Goal: Task Accomplishment & Management: Manage account settings

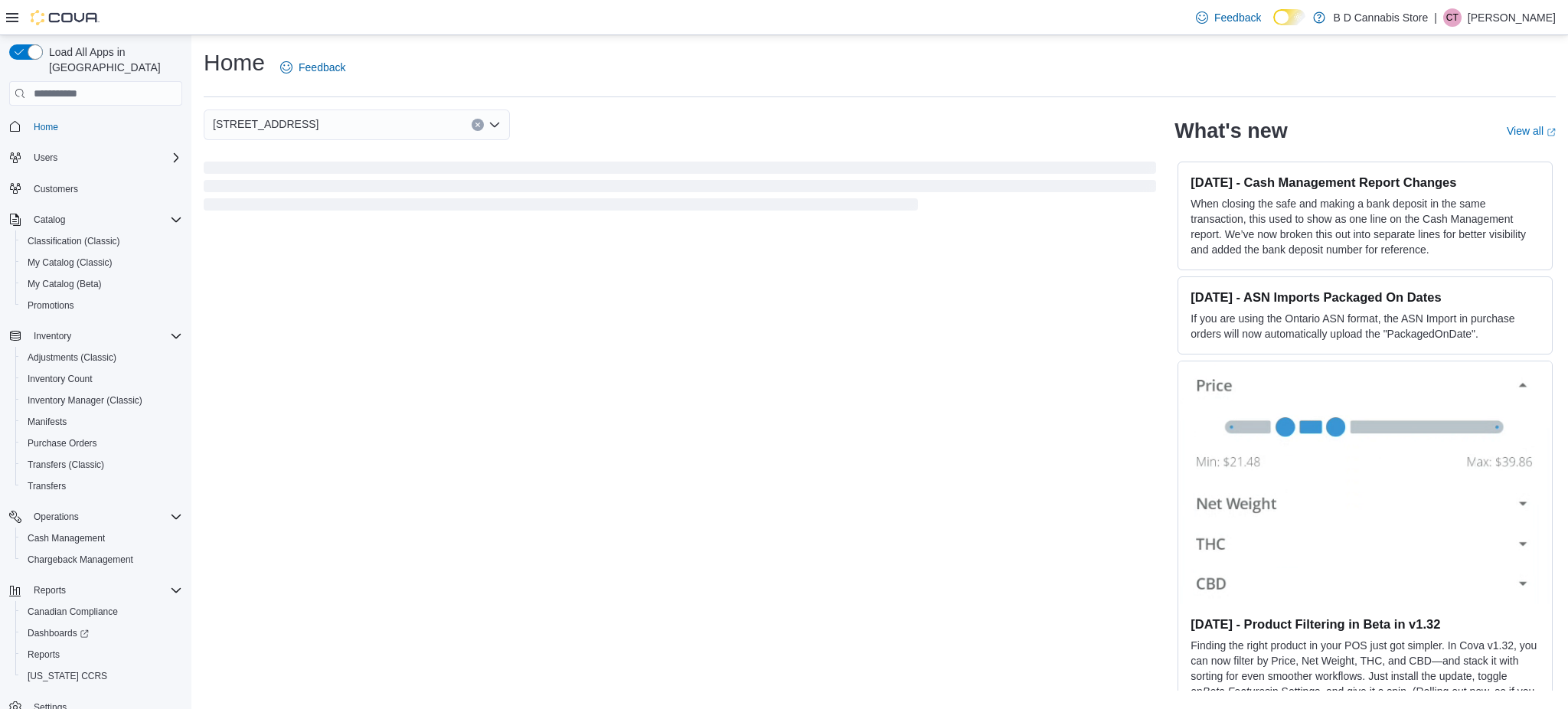
click at [706, 110] on div "[STREET_ADDRESS]" at bounding box center [679, 125] width 952 height 31
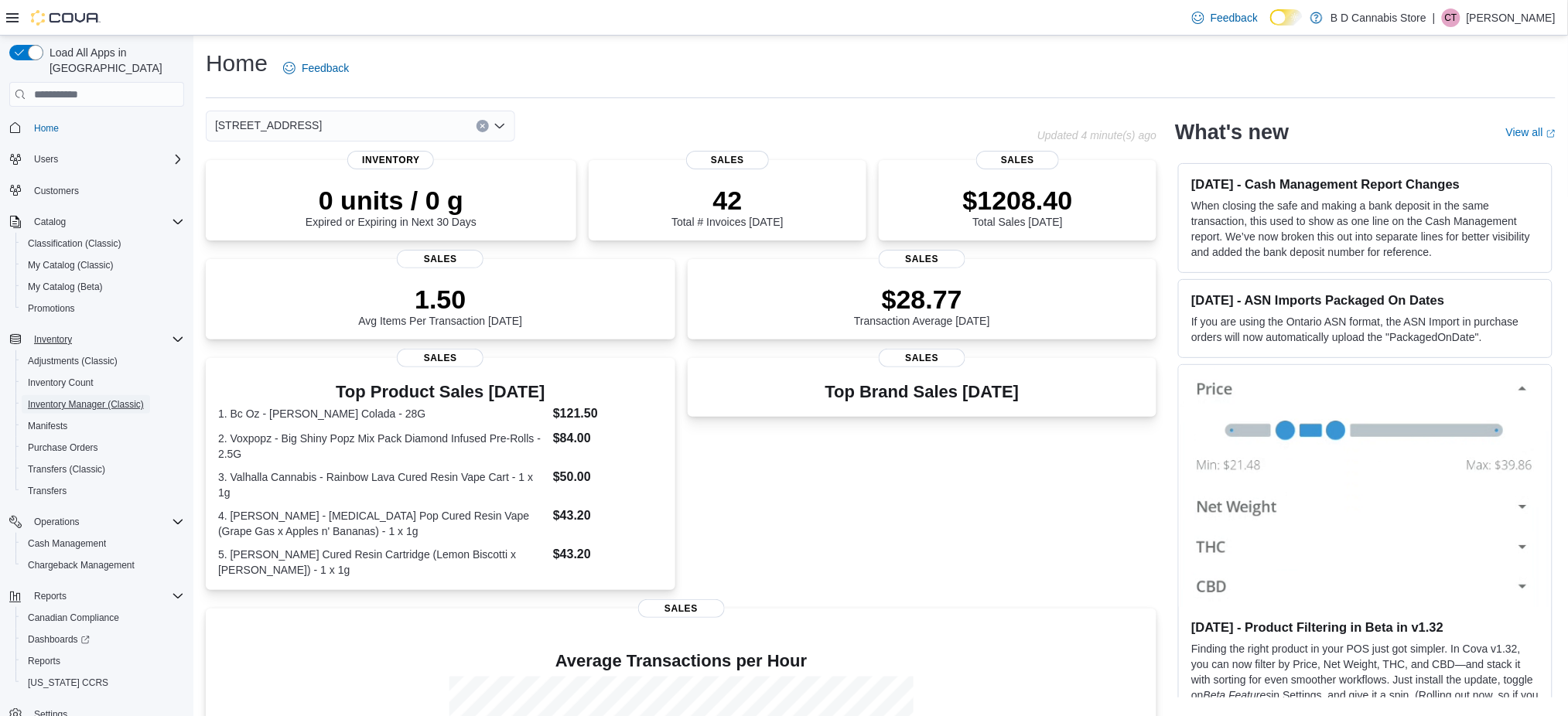
drag, startPoint x: 96, startPoint y: 392, endPoint x: 180, endPoint y: 326, distance: 106.8
click at [96, 398] on span "Inventory Manager (Classic)" at bounding box center [86, 404] width 116 height 13
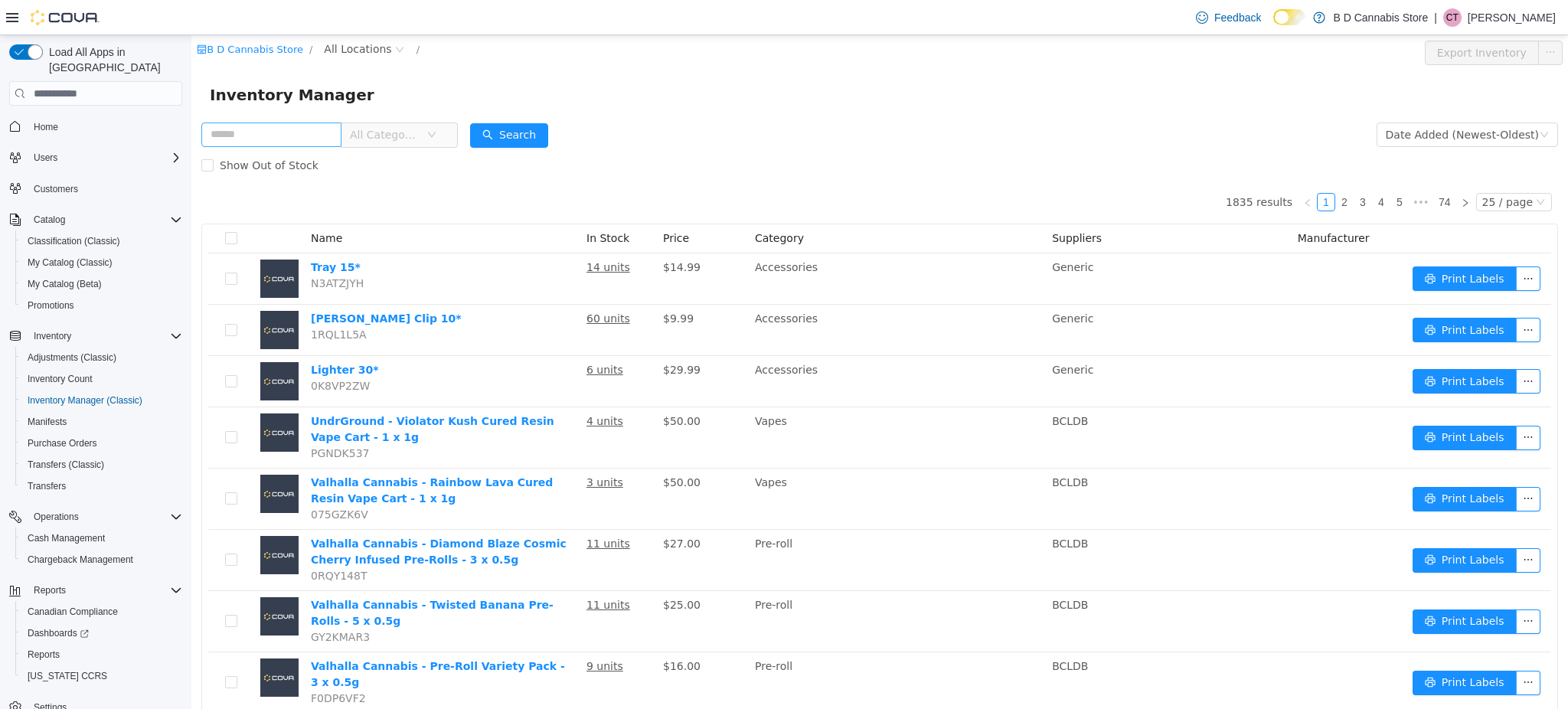
click at [301, 128] on input "text" at bounding box center [271, 135] width 140 height 25
type input "*****"
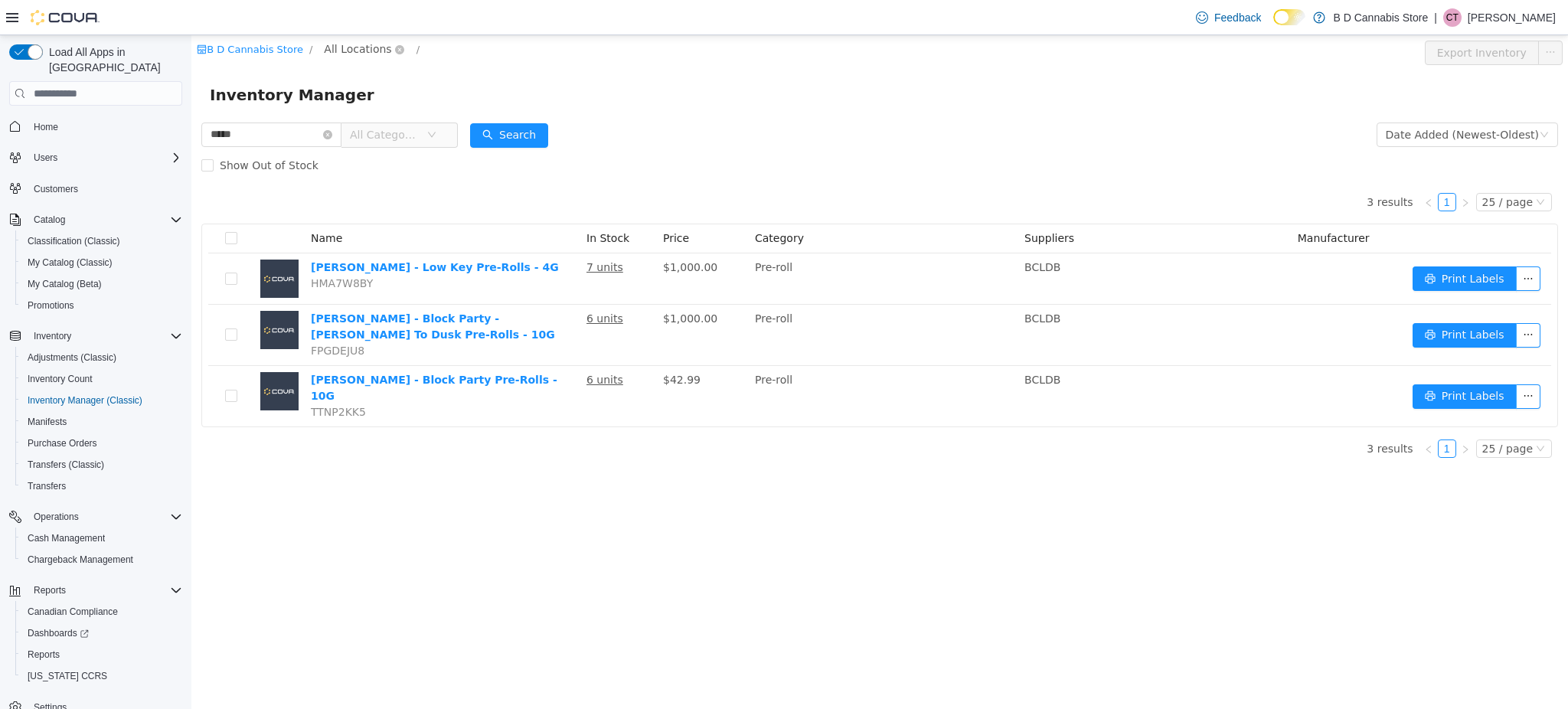
drag, startPoint x: 338, startPoint y: 41, endPoint x: 345, endPoint y: 48, distance: 9.9
click at [338, 41] on span "All Locations" at bounding box center [357, 49] width 67 height 17
click at [379, 192] on span "522 Admirals Road" at bounding box center [402, 185] width 106 height 12
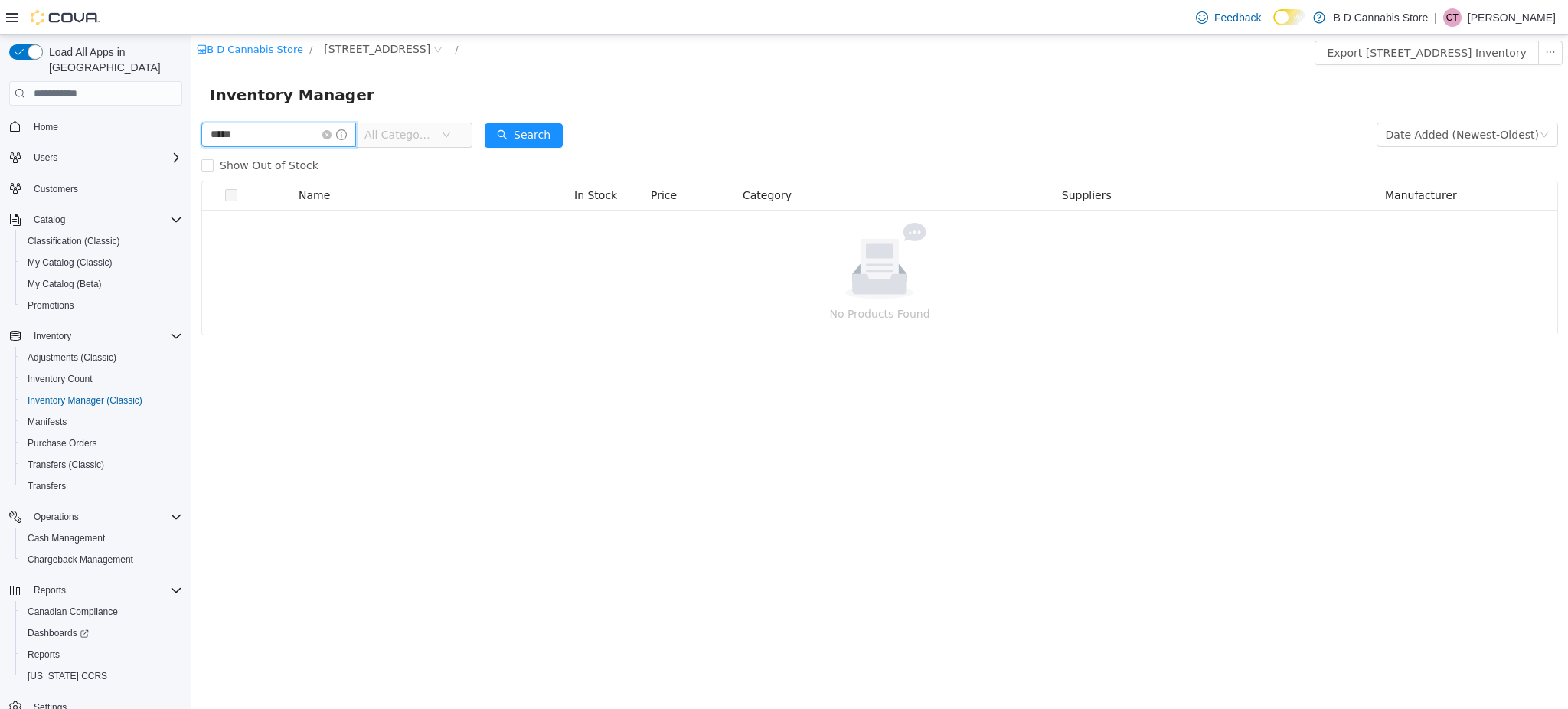
drag, startPoint x: 125, startPoint y: 132, endPoint x: 64, endPoint y: 117, distance: 62.8
click at [192, 117] on html "B D Cannabis Store / 522 Admirals Road / Export 522 Admirals Road Inventory Inv…" at bounding box center [880, 372] width 1376 height 674
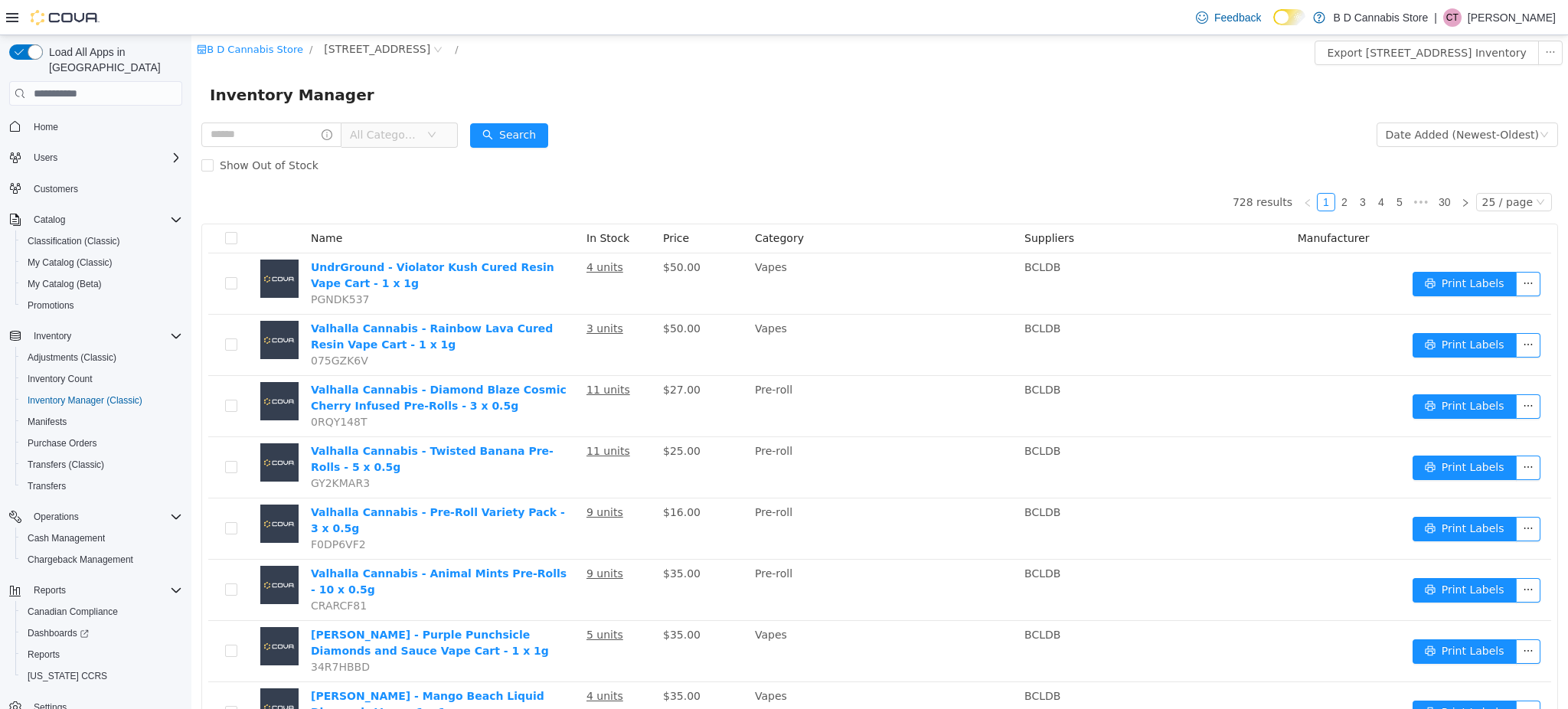
click at [116, 116] on span "Home" at bounding box center [105, 125] width 154 height 19
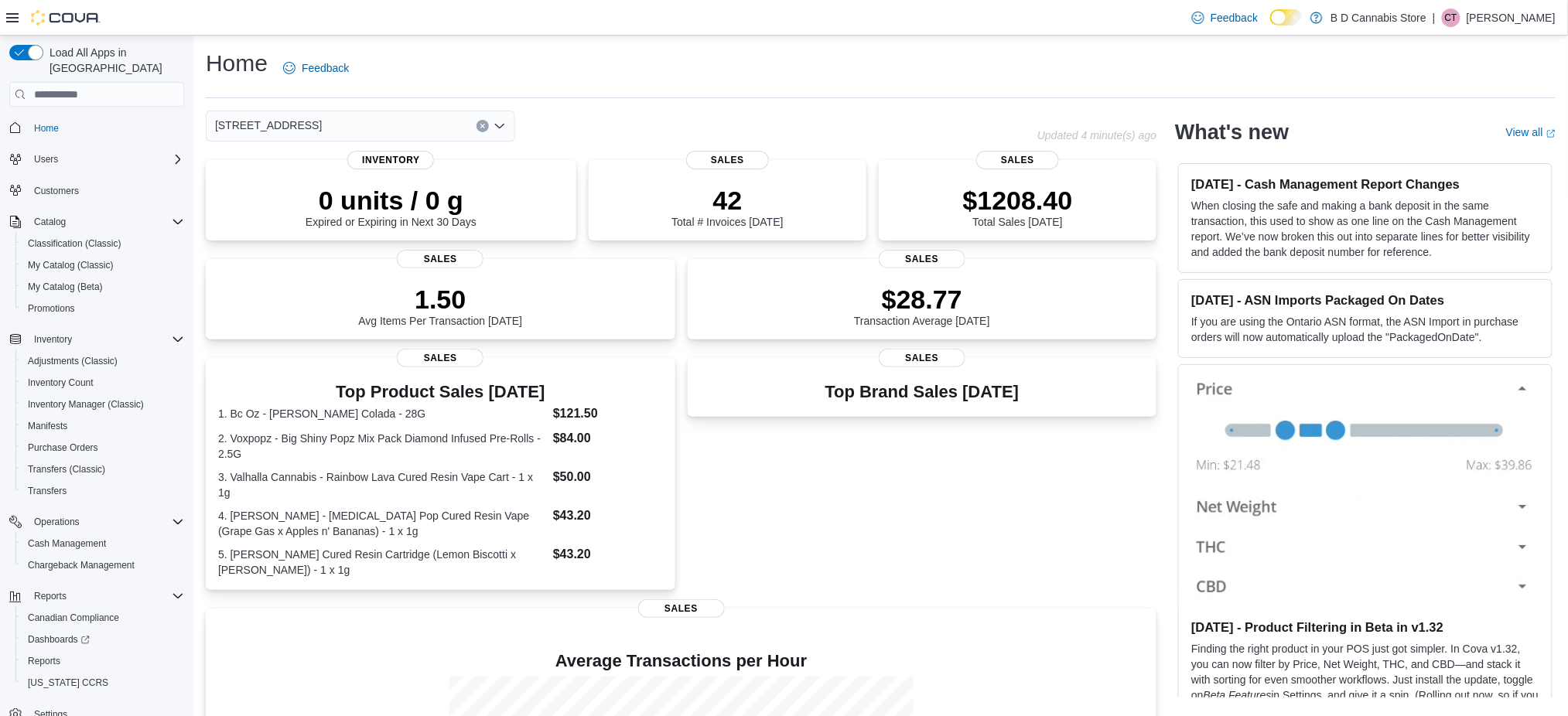
click at [399, 134] on div "522 Admirals Road" at bounding box center [360, 126] width 310 height 31
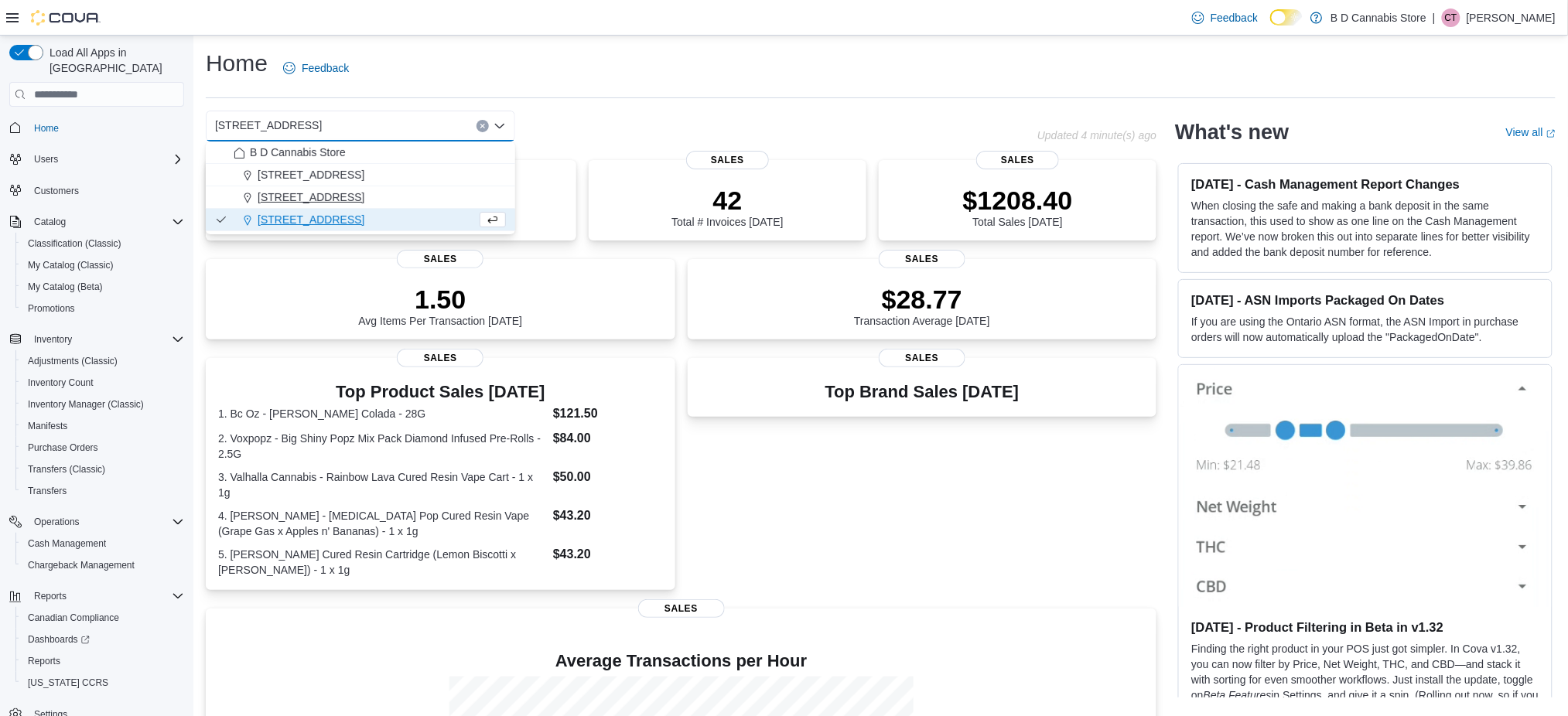
click at [336, 189] on button "213 City Centre Mall" at bounding box center [360, 197] width 310 height 23
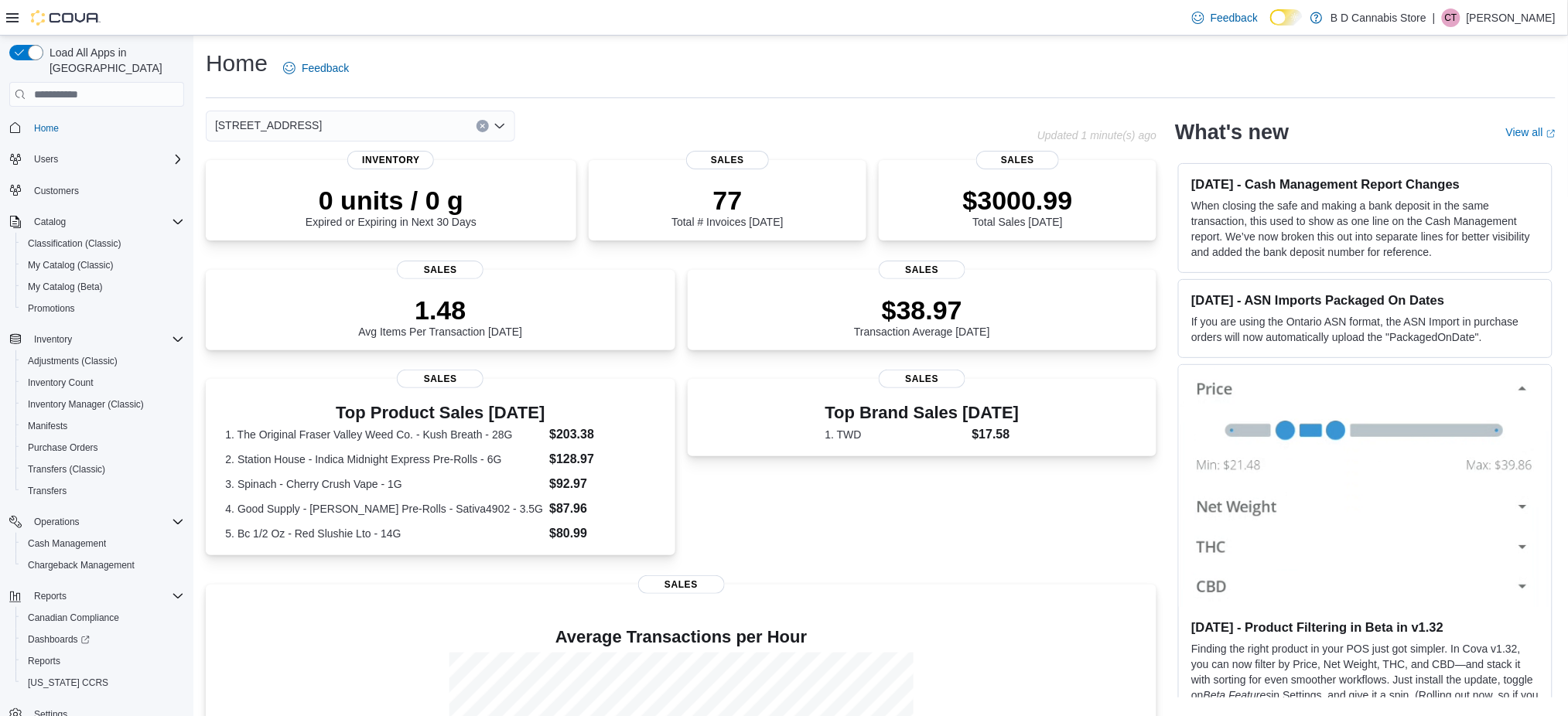
click at [353, 131] on div "213 City Centre Mall" at bounding box center [360, 126] width 310 height 31
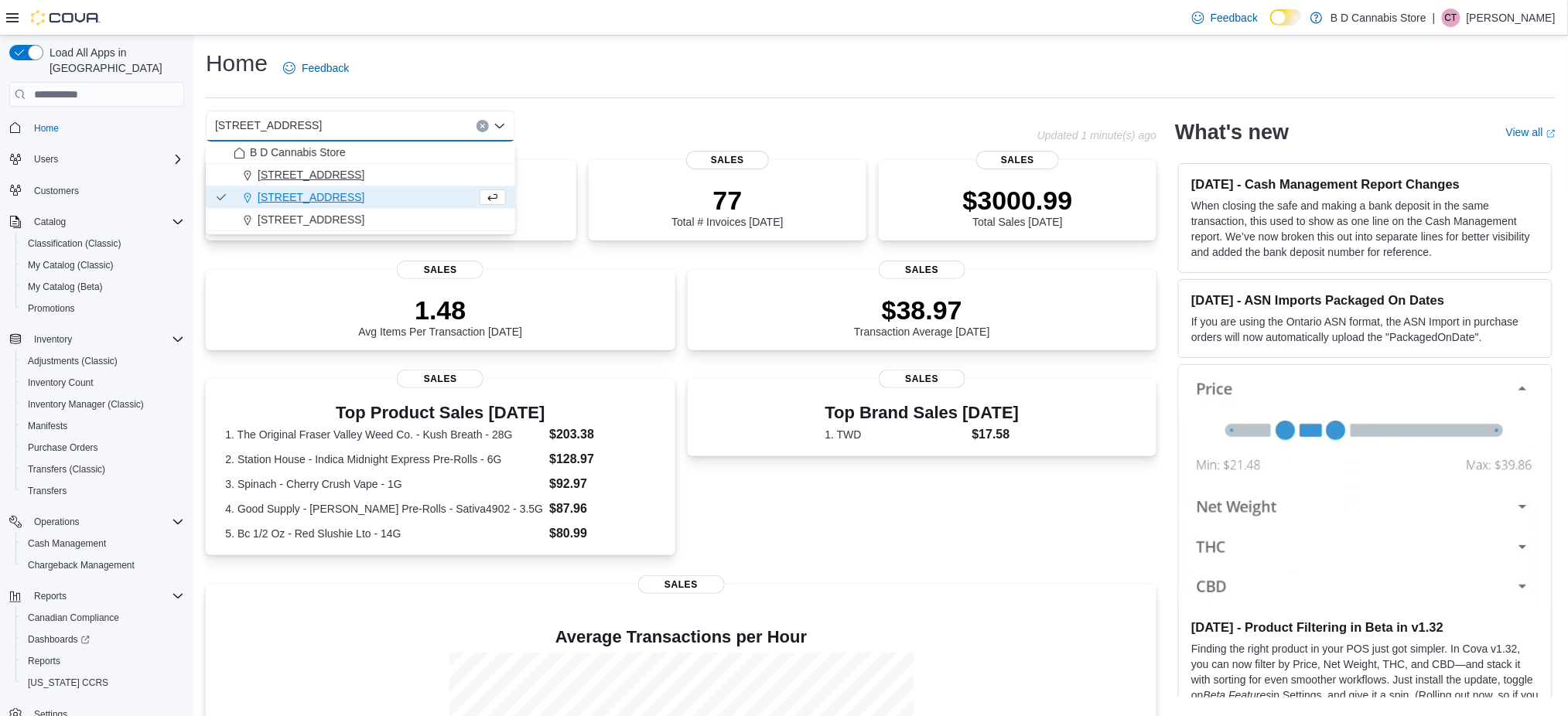
click at [339, 165] on button "102-4746 Lakelse Ave." at bounding box center [360, 175] width 310 height 23
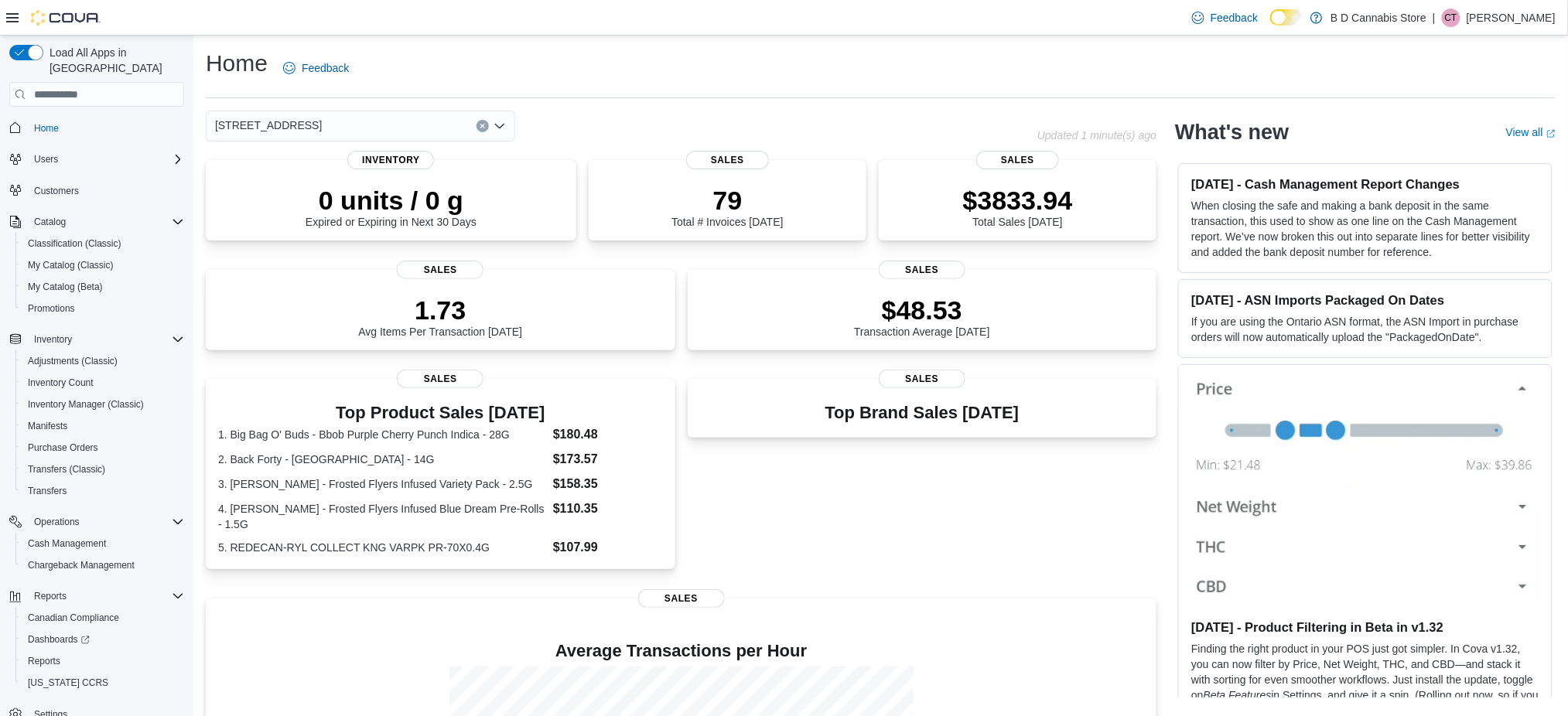
click at [357, 132] on div "102-4746 Lakelse Ave. Combo box. Selected. 102-4746 Lakelse Ave.. Press Backspa…" at bounding box center [360, 126] width 310 height 31
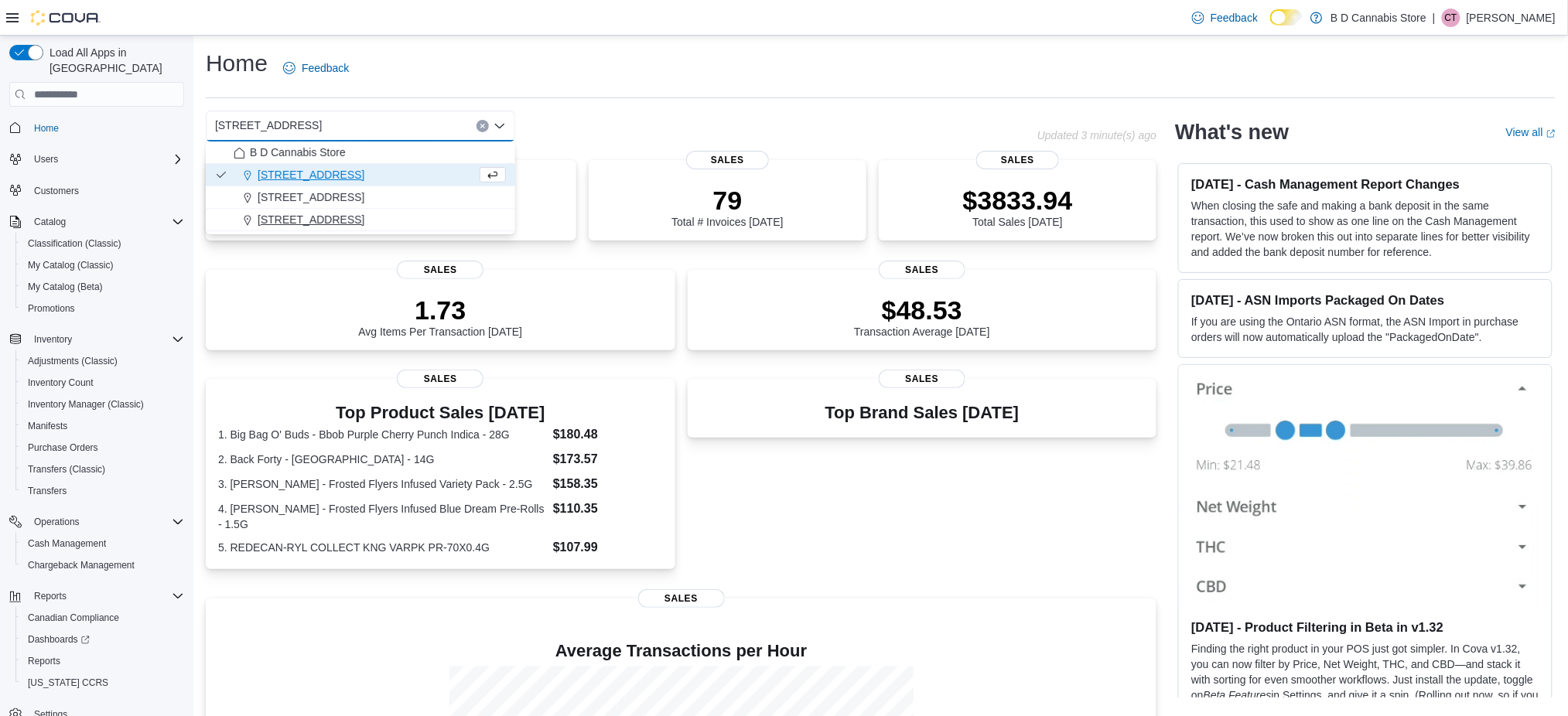
click at [341, 218] on span "522 Admirals Road" at bounding box center [310, 220] width 107 height 15
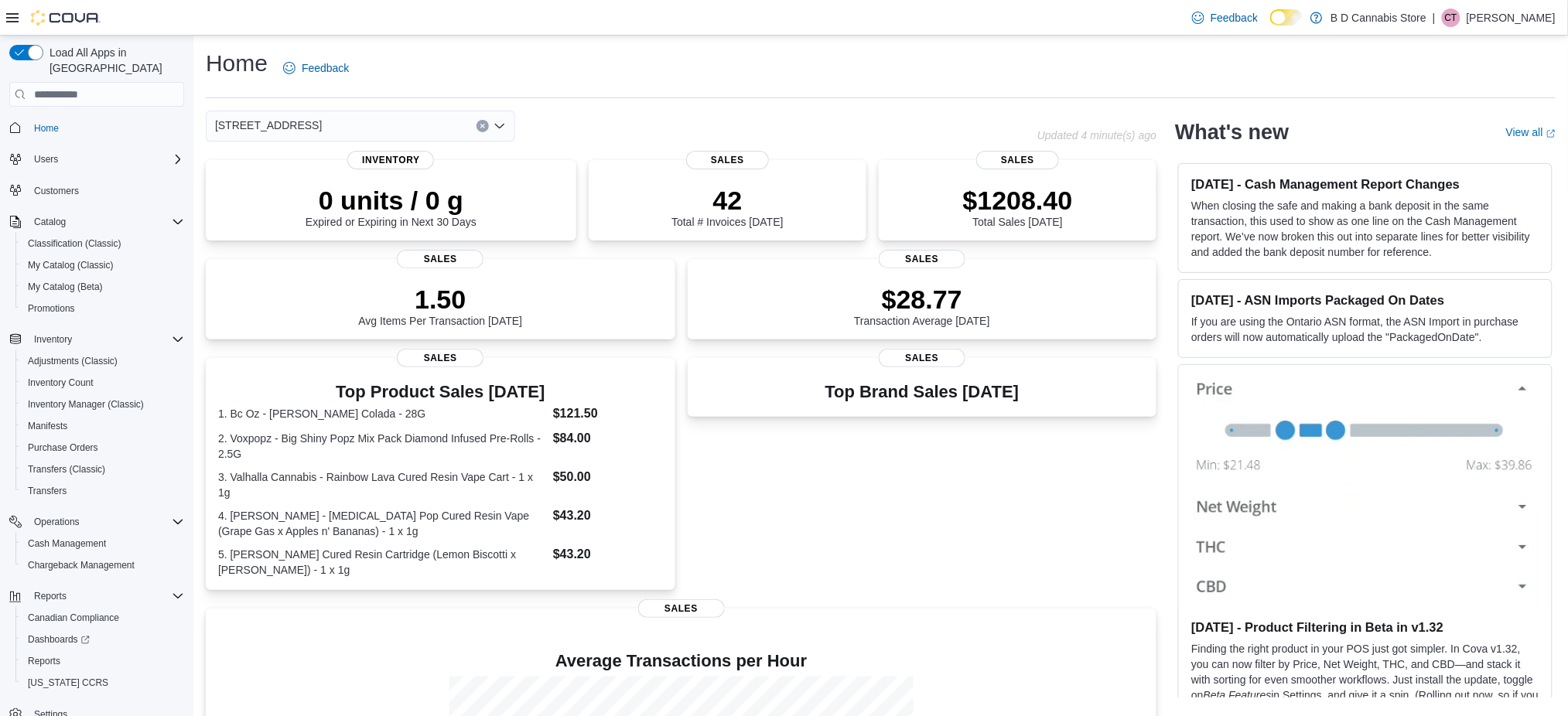
click at [613, 69] on div "Home Feedback" at bounding box center [880, 68] width 1350 height 40
click at [67, 651] on div "Reports" at bounding box center [103, 661] width 163 height 18
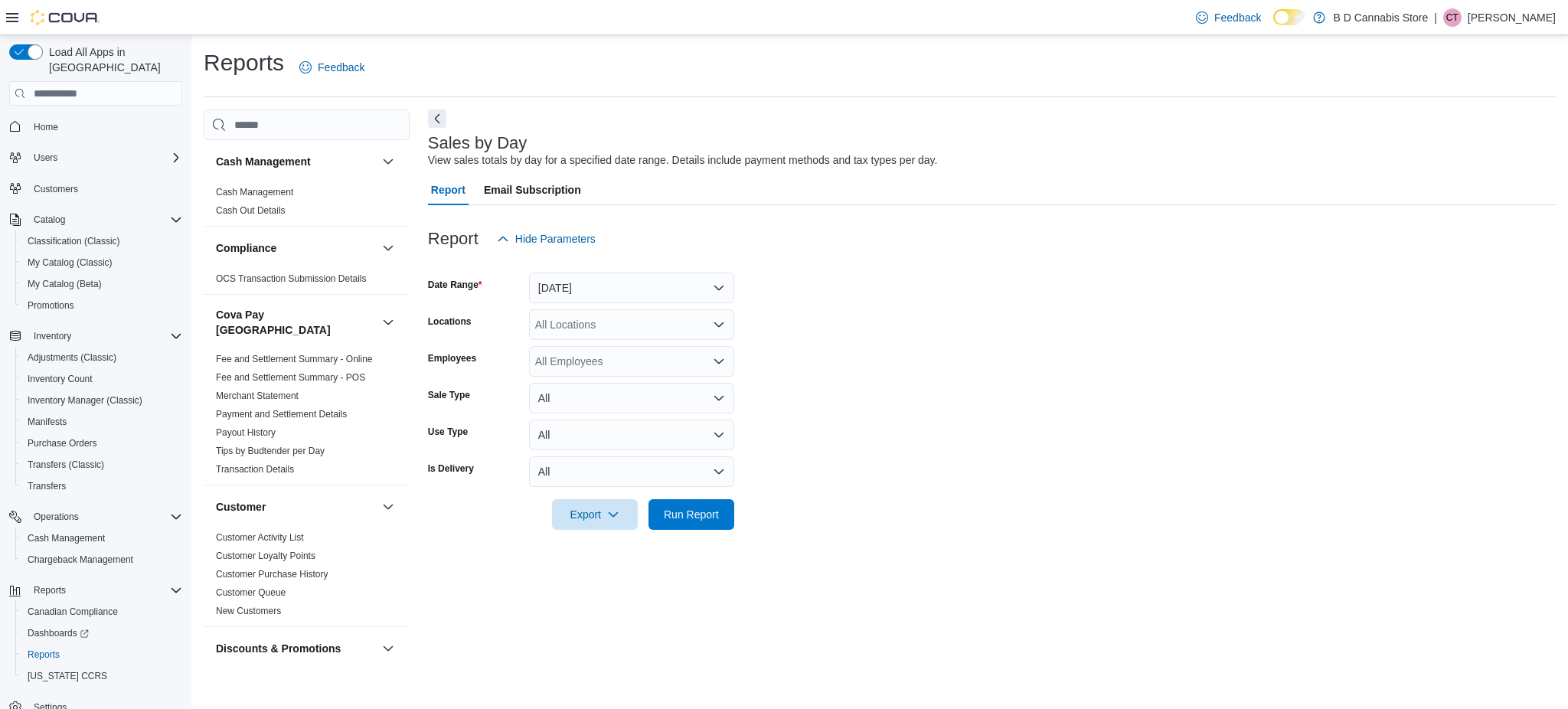
click at [1082, 239] on div "Report Hide Parameters" at bounding box center [992, 238] width 1127 height 31
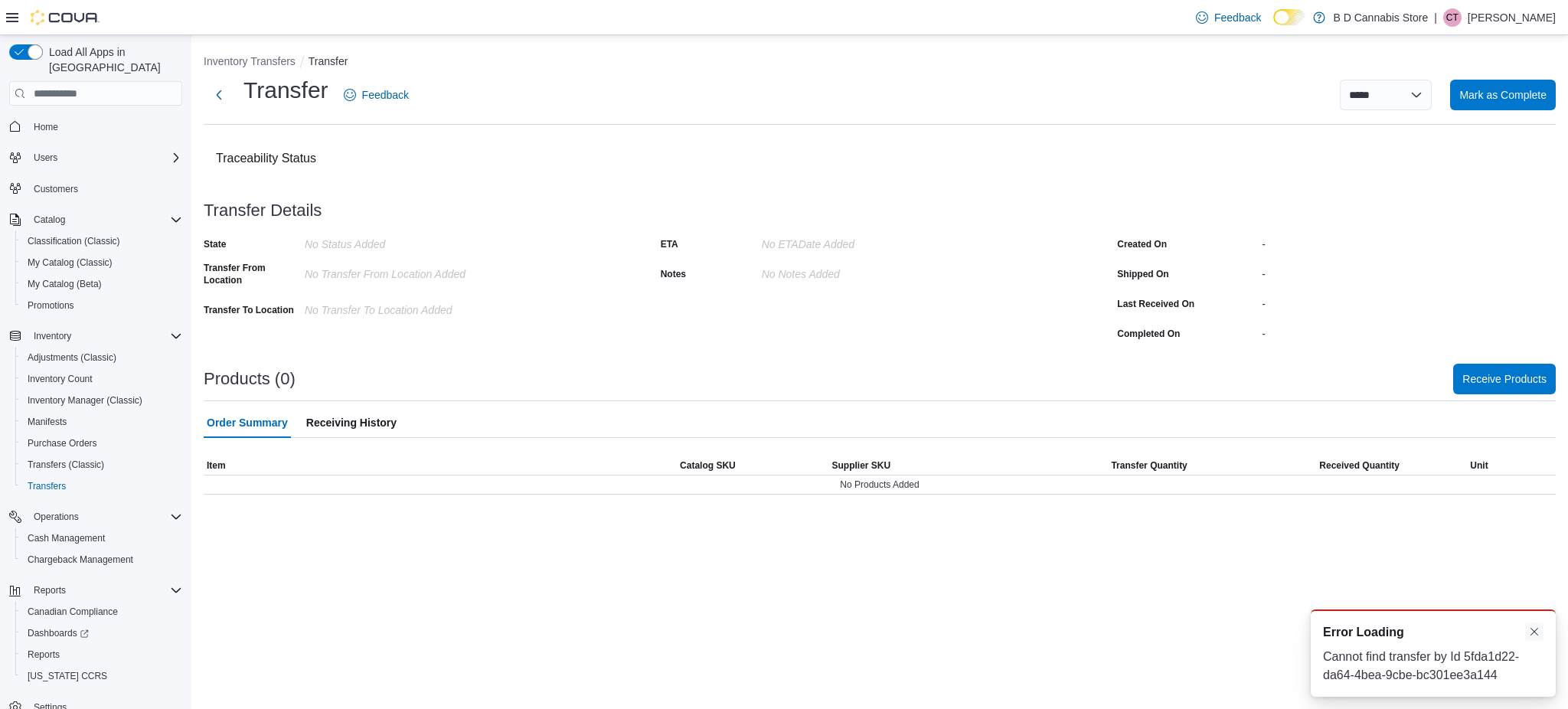
click at [1532, 638] on button "Dismiss toast" at bounding box center [1534, 632] width 18 height 18
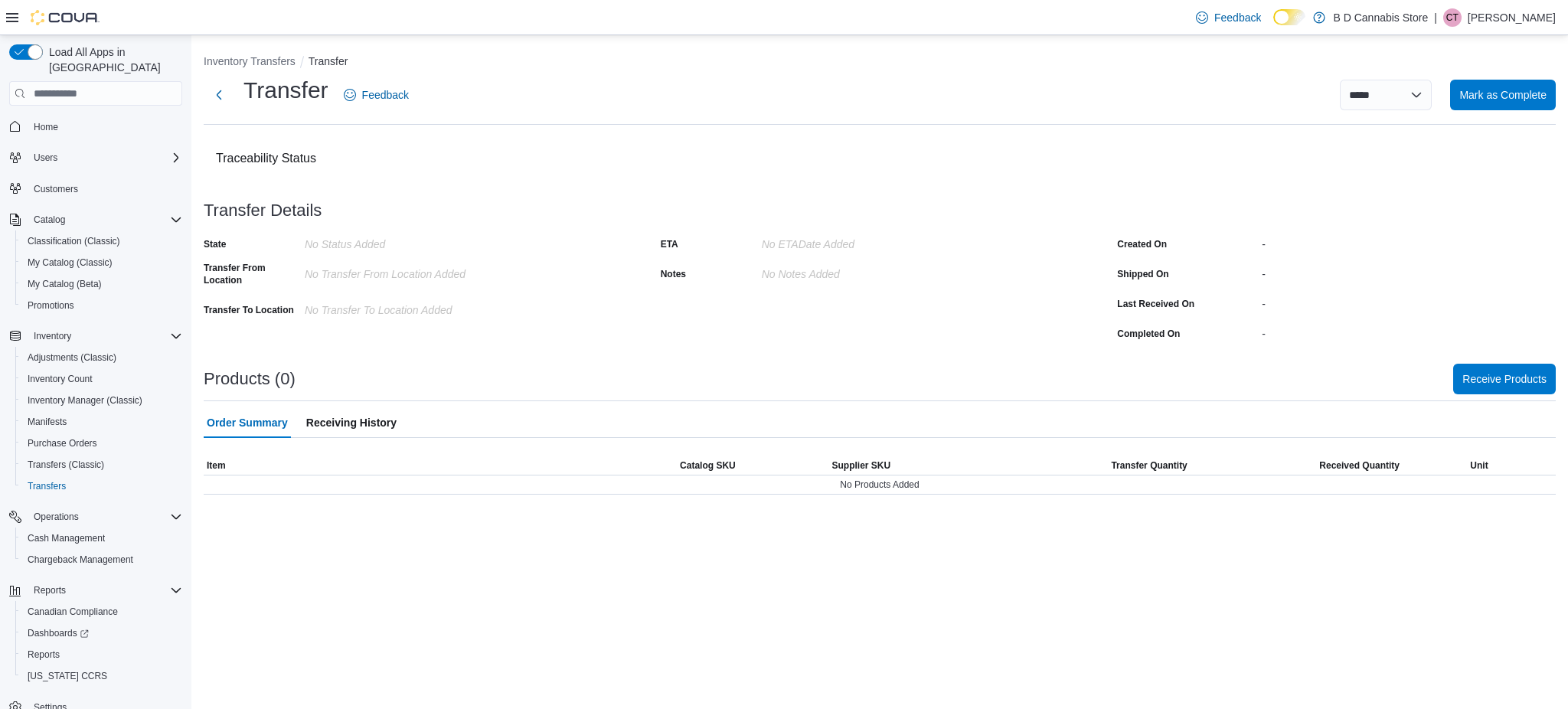
click at [1528, 635] on div "**********" at bounding box center [880, 372] width 1376 height 674
click at [1077, 560] on div "**********" at bounding box center [880, 372] width 1376 height 674
click at [222, 91] on button "Next" at bounding box center [218, 94] width 31 height 31
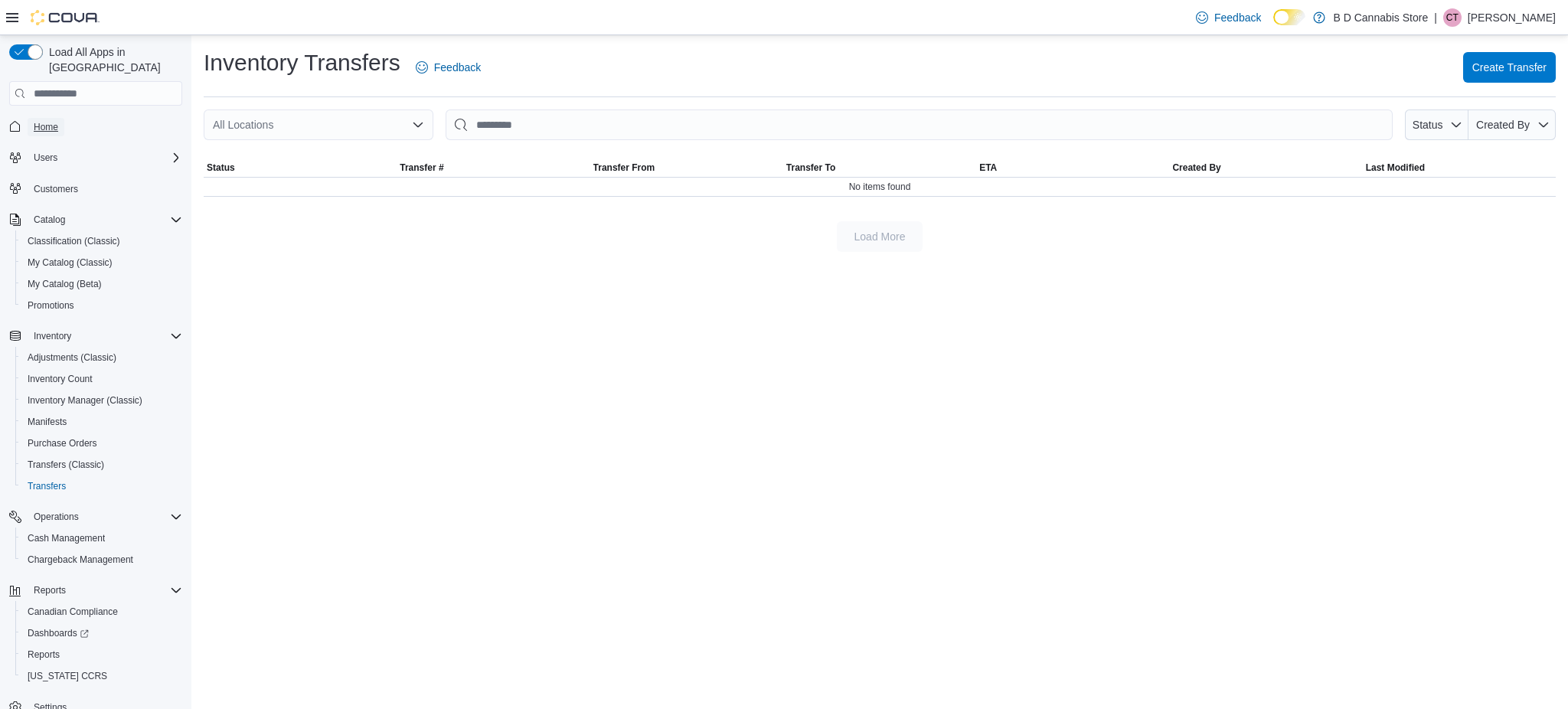
click at [61, 118] on link "Home" at bounding box center [46, 127] width 37 height 18
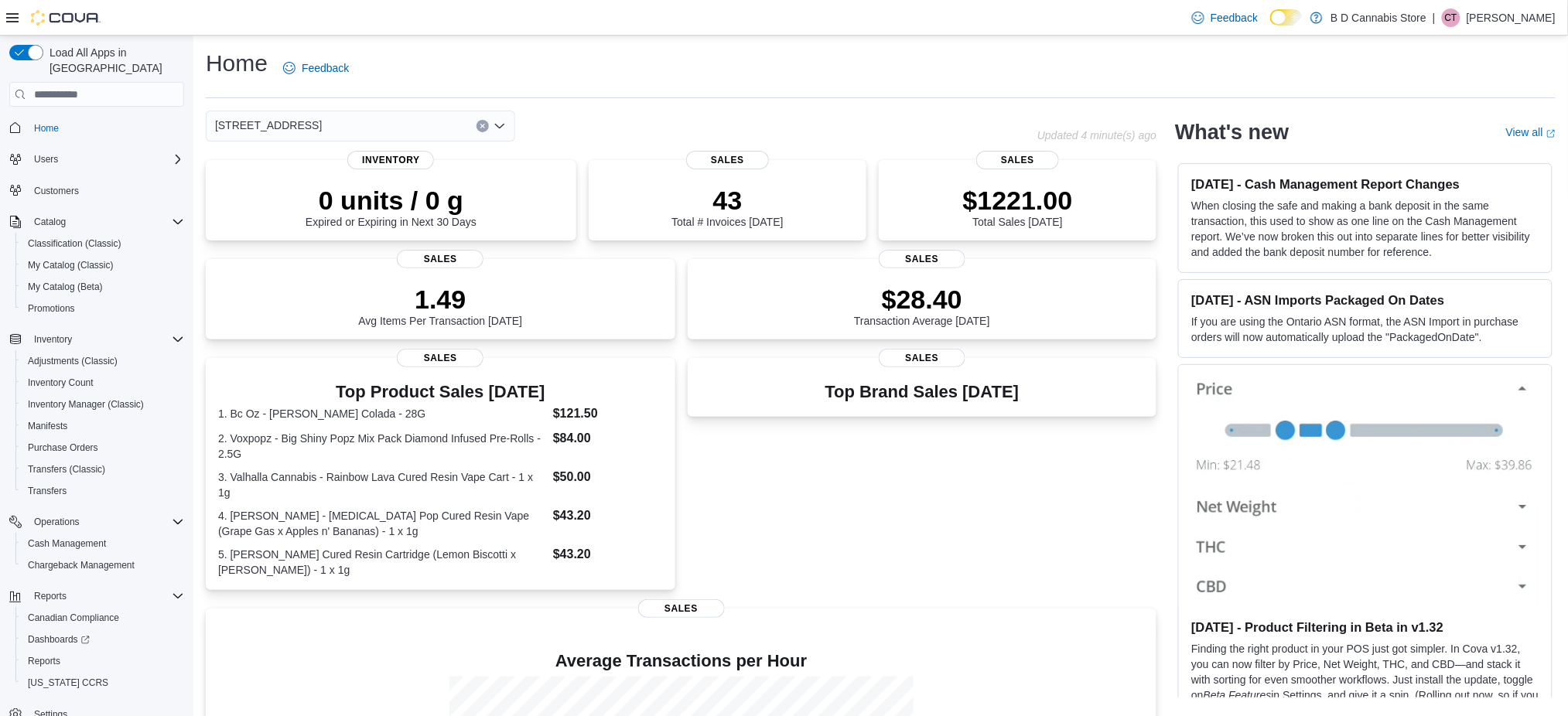
click at [1527, 29] on div "Feedback Dark Mode B D Cannabis Store | CT Cody Tomlinson" at bounding box center [1371, 18] width 370 height 31
click at [1513, 12] on p "[PERSON_NAME]" at bounding box center [1512, 18] width 89 height 18
click at [288, 77] on span "Feedback" at bounding box center [316, 68] width 65 height 31
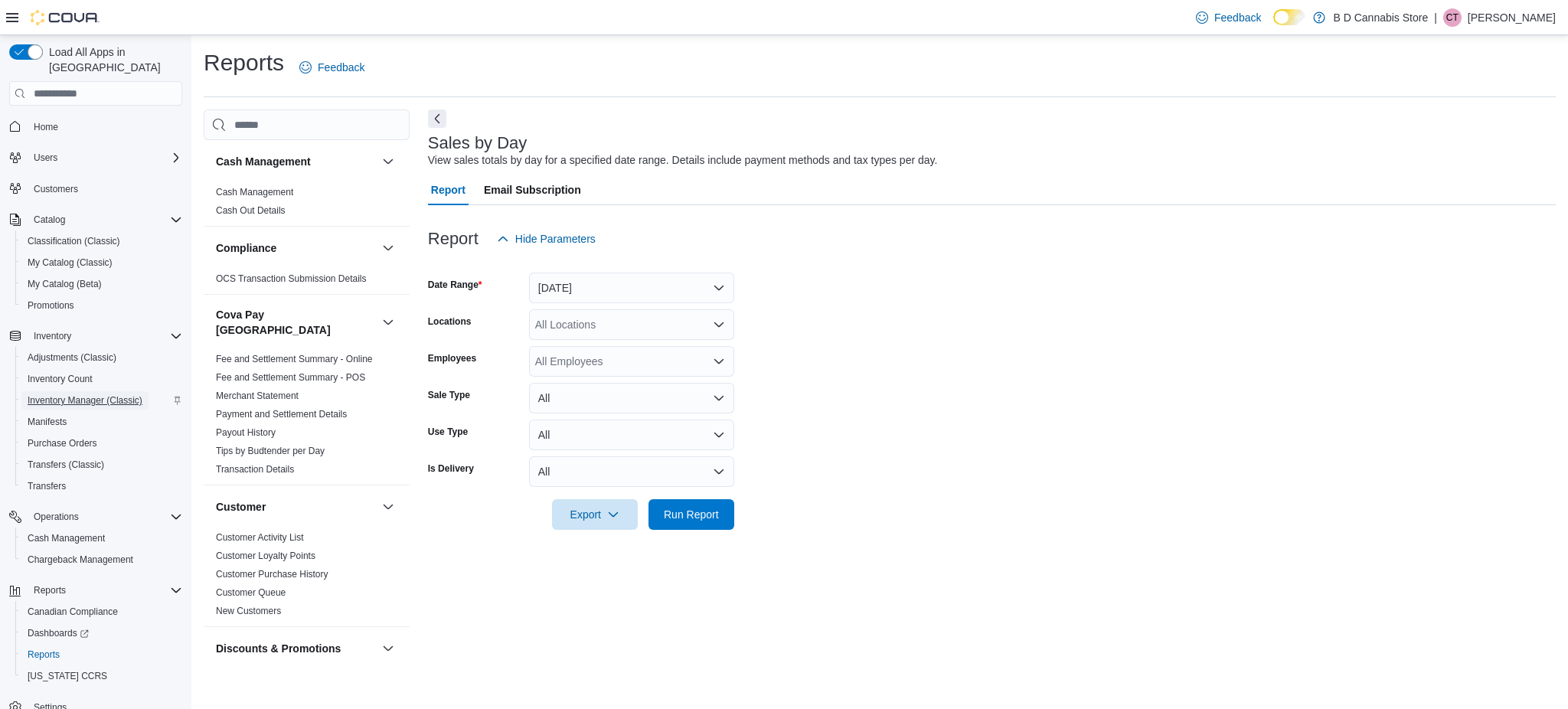
click at [118, 394] on span "Inventory Manager (Classic)" at bounding box center [85, 400] width 115 height 12
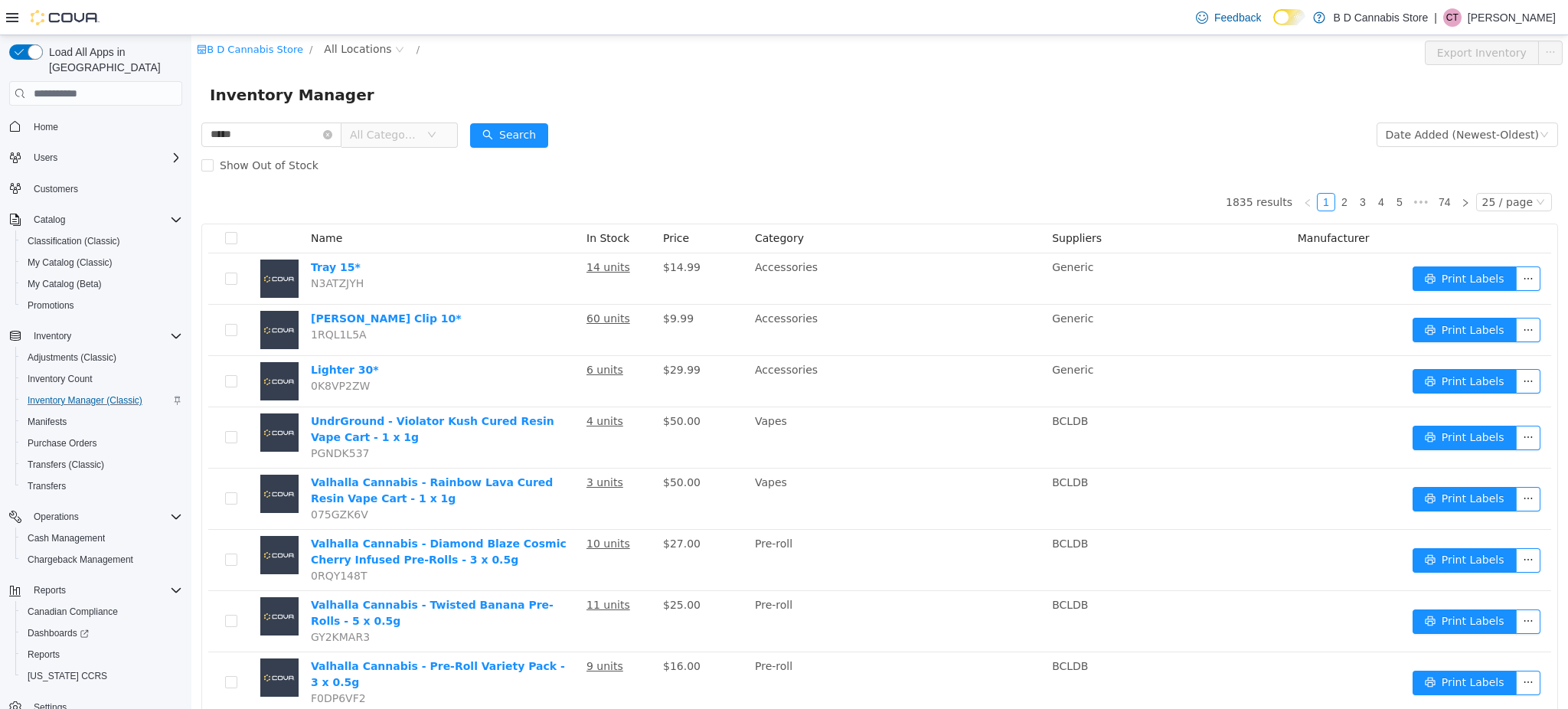
type input "*****"
click at [518, 117] on div "Inventory Manager" at bounding box center [880, 95] width 1376 height 49
click at [523, 123] on button "Search" at bounding box center [509, 135] width 78 height 25
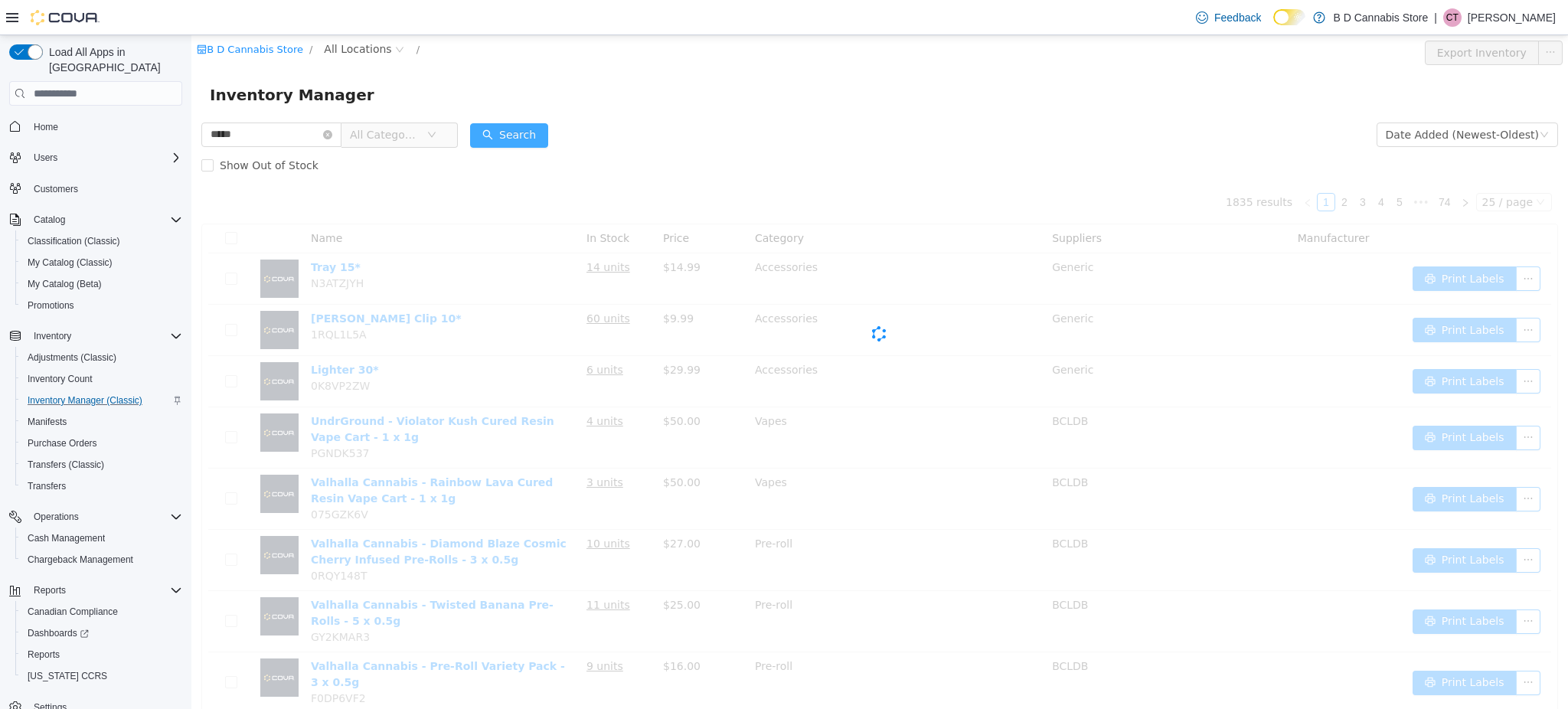
click at [516, 125] on button "Search" at bounding box center [509, 135] width 78 height 25
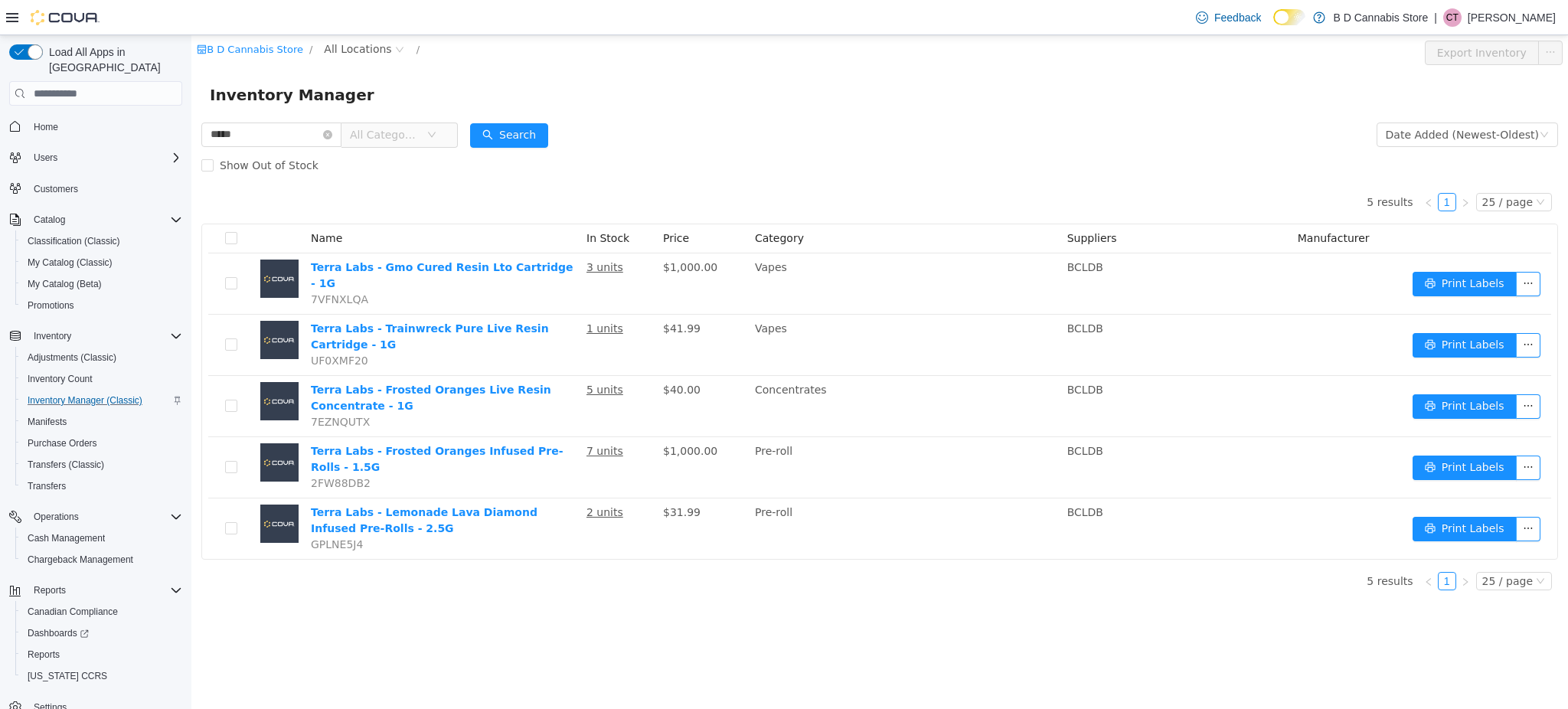
click at [345, 34] on div "Feedback Dark Mode B D Cannabis Store | CT Cody Tomlinson" at bounding box center [784, 17] width 1568 height 35
click at [347, 44] on span "All Locations" at bounding box center [357, 49] width 67 height 17
click at [427, 189] on span "522 Admirals Road" at bounding box center [402, 185] width 106 height 12
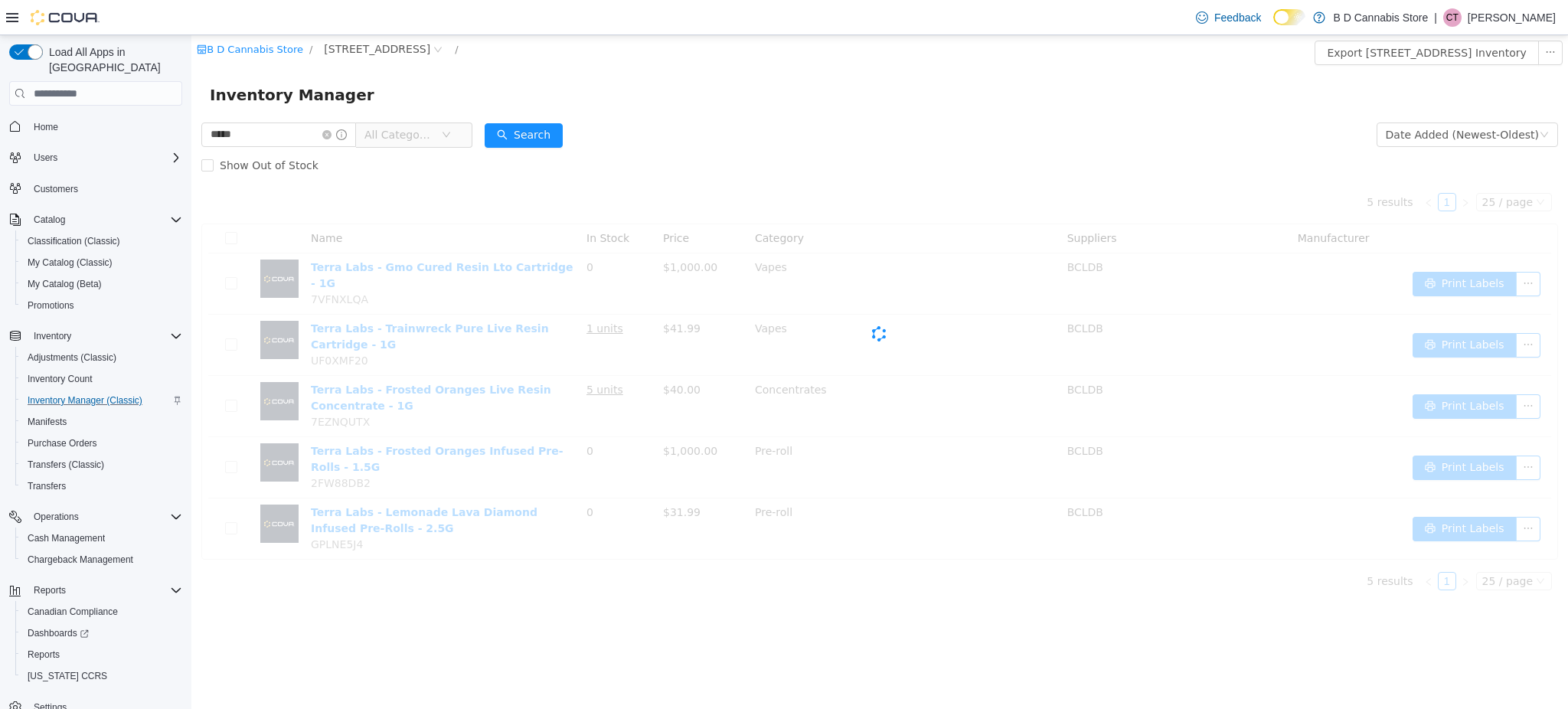
click at [742, 174] on div "Show Out of Stock" at bounding box center [880, 165] width 1356 height 31
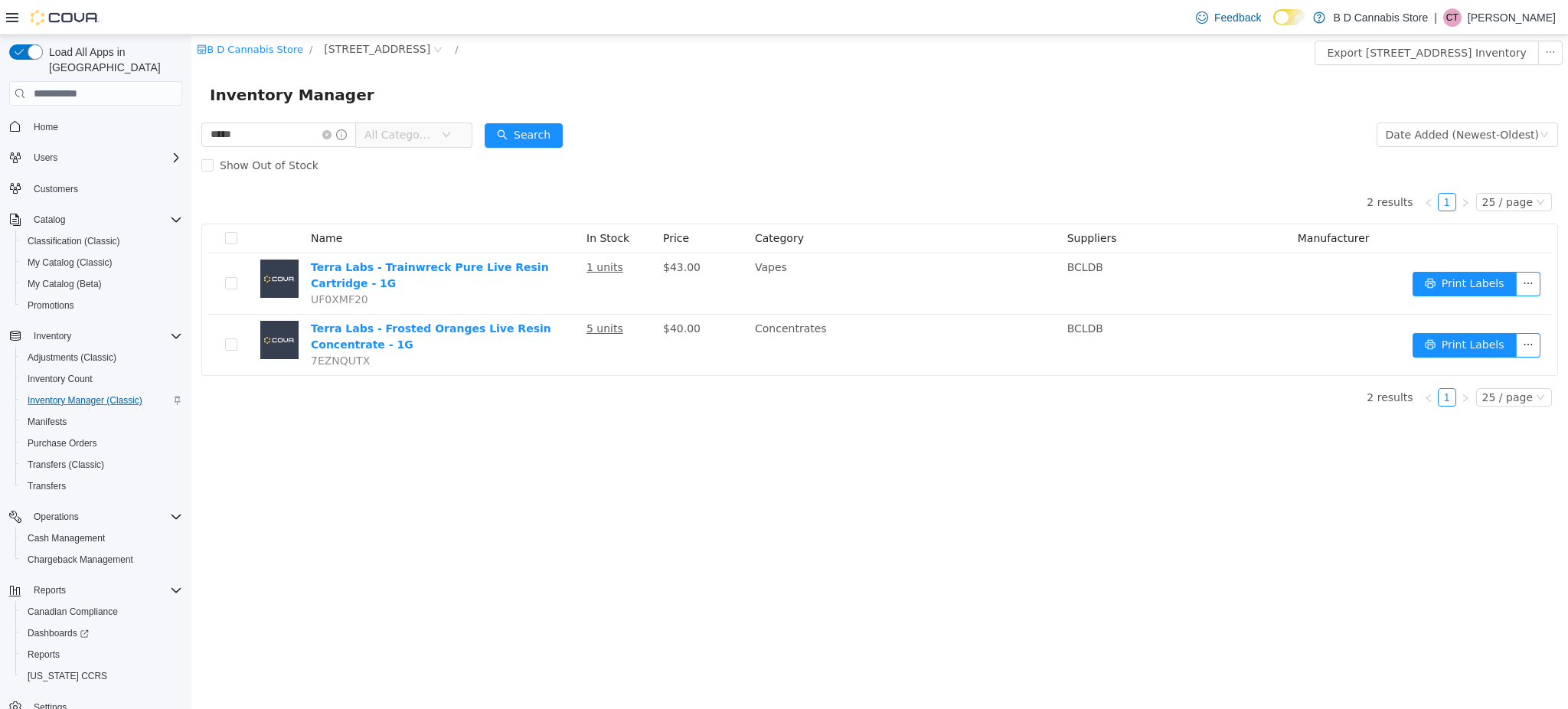
click at [977, 445] on div "B D Cannabis Store / 522 Admirals Road / Export 522 Admirals Road Inventory Inv…" at bounding box center [880, 372] width 1376 height 674
click at [731, 541] on div "B D Cannabis Store / 522 Admirals Road / Export 522 Admirals Road Inventory Inv…" at bounding box center [880, 372] width 1376 height 674
click at [80, 434] on span "Purchase Orders" at bounding box center [62, 443] width 70 height 18
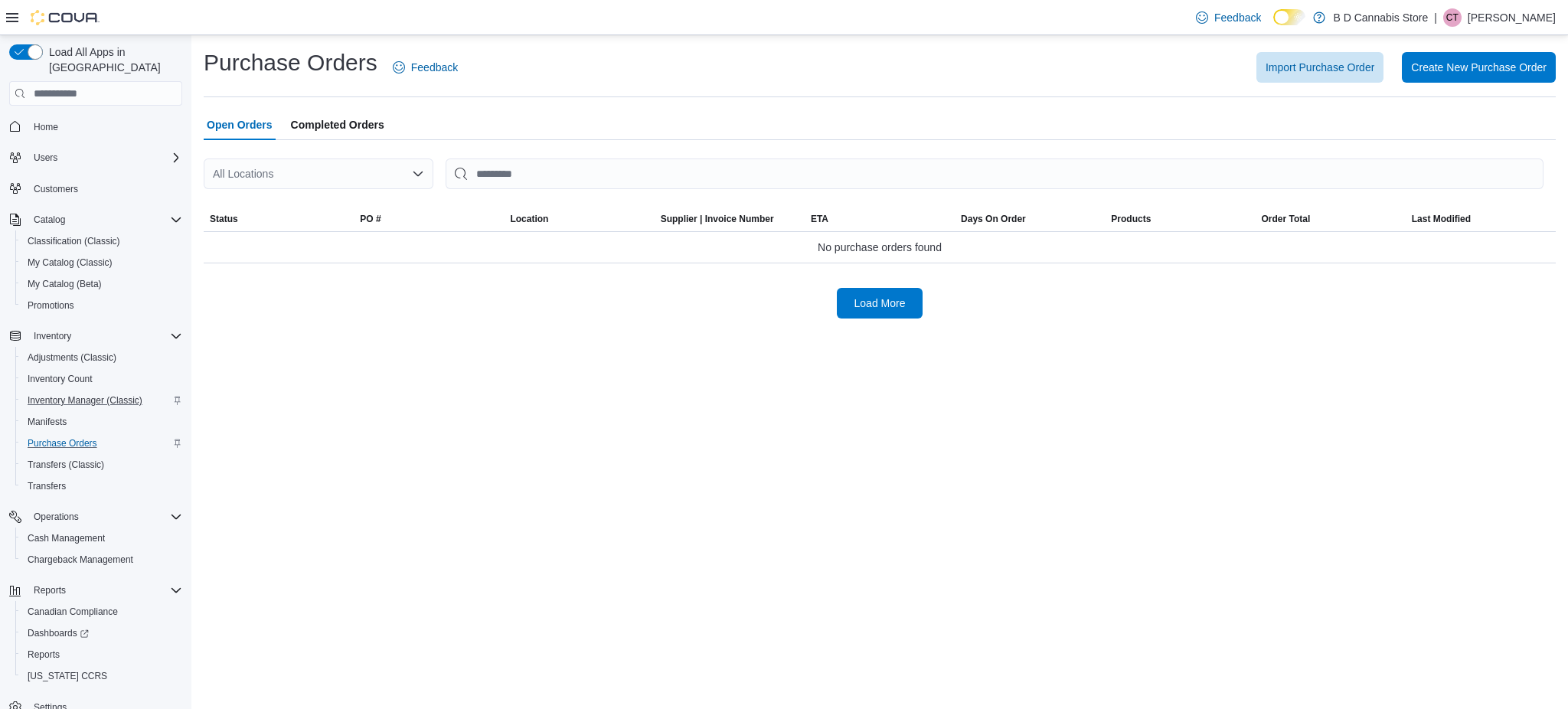
click at [361, 120] on span "Completed Orders" at bounding box center [337, 125] width 94 height 31
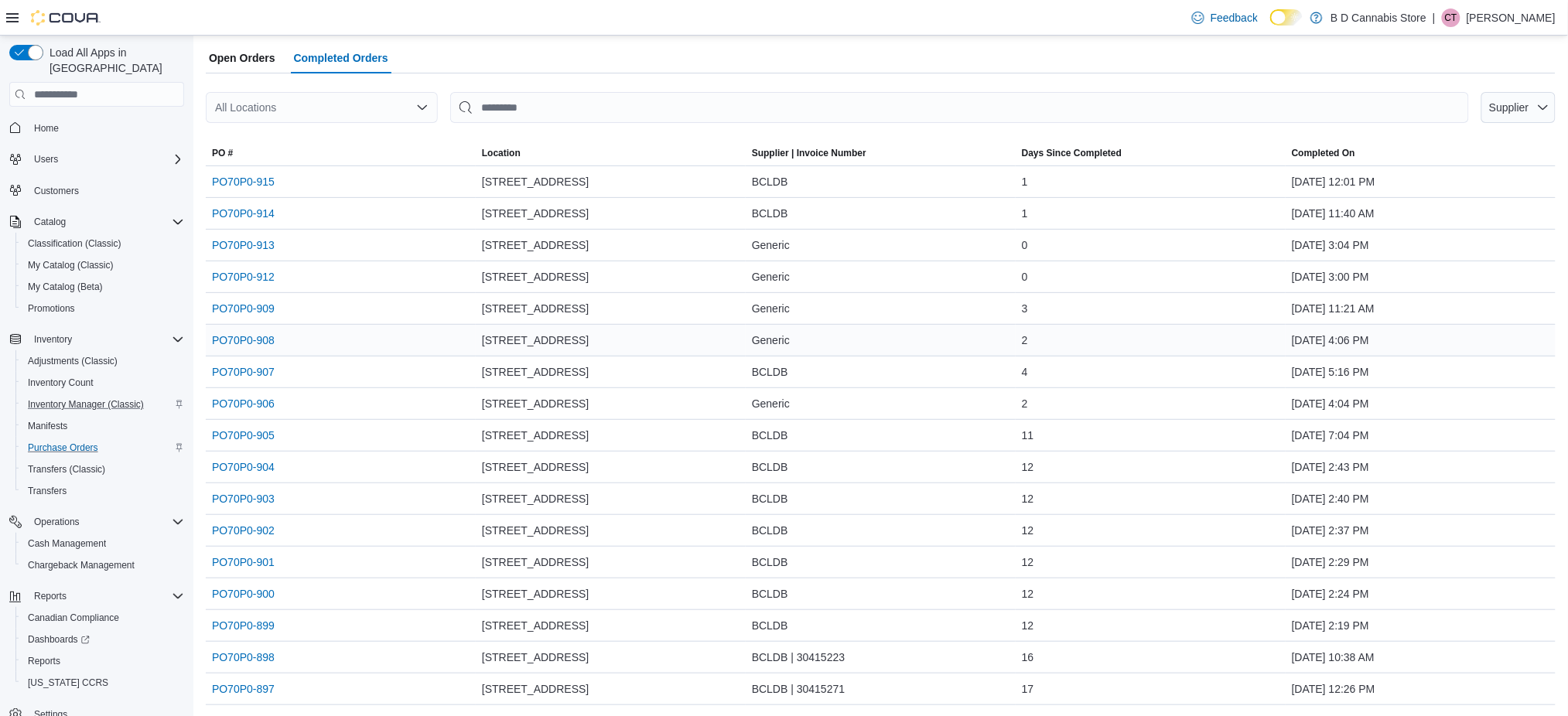
scroll to position [103, 0]
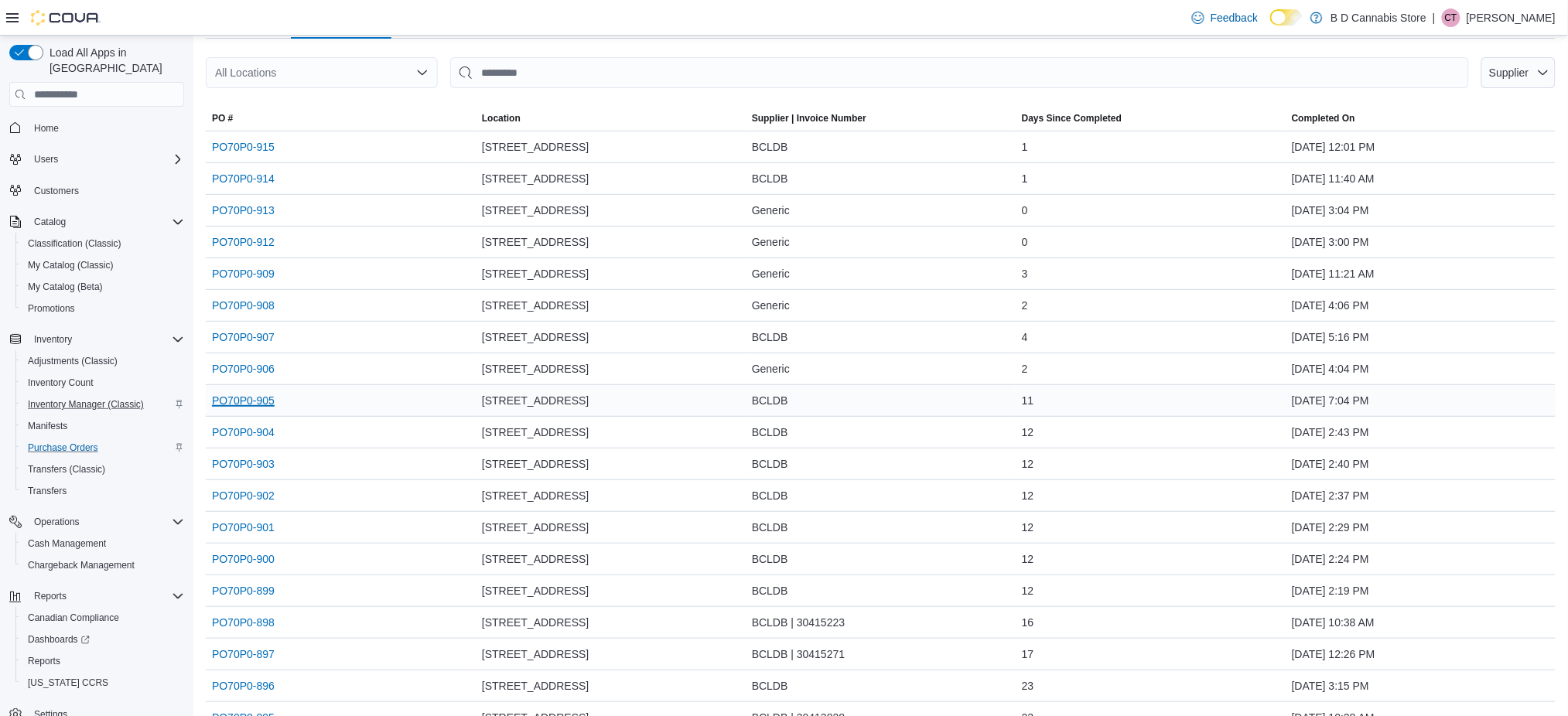
click at [232, 395] on link "PO70P0-905" at bounding box center [243, 401] width 63 height 18
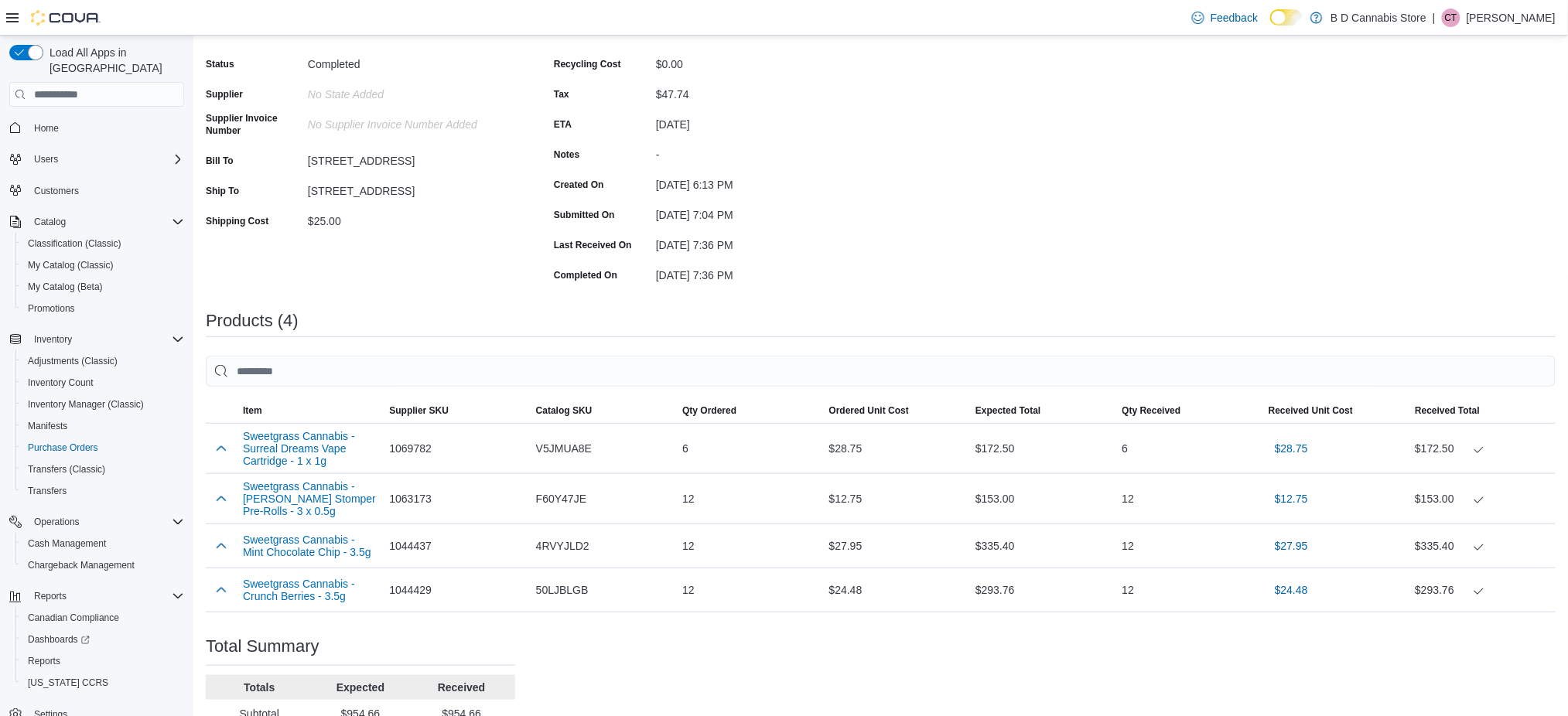
scroll to position [235, 0]
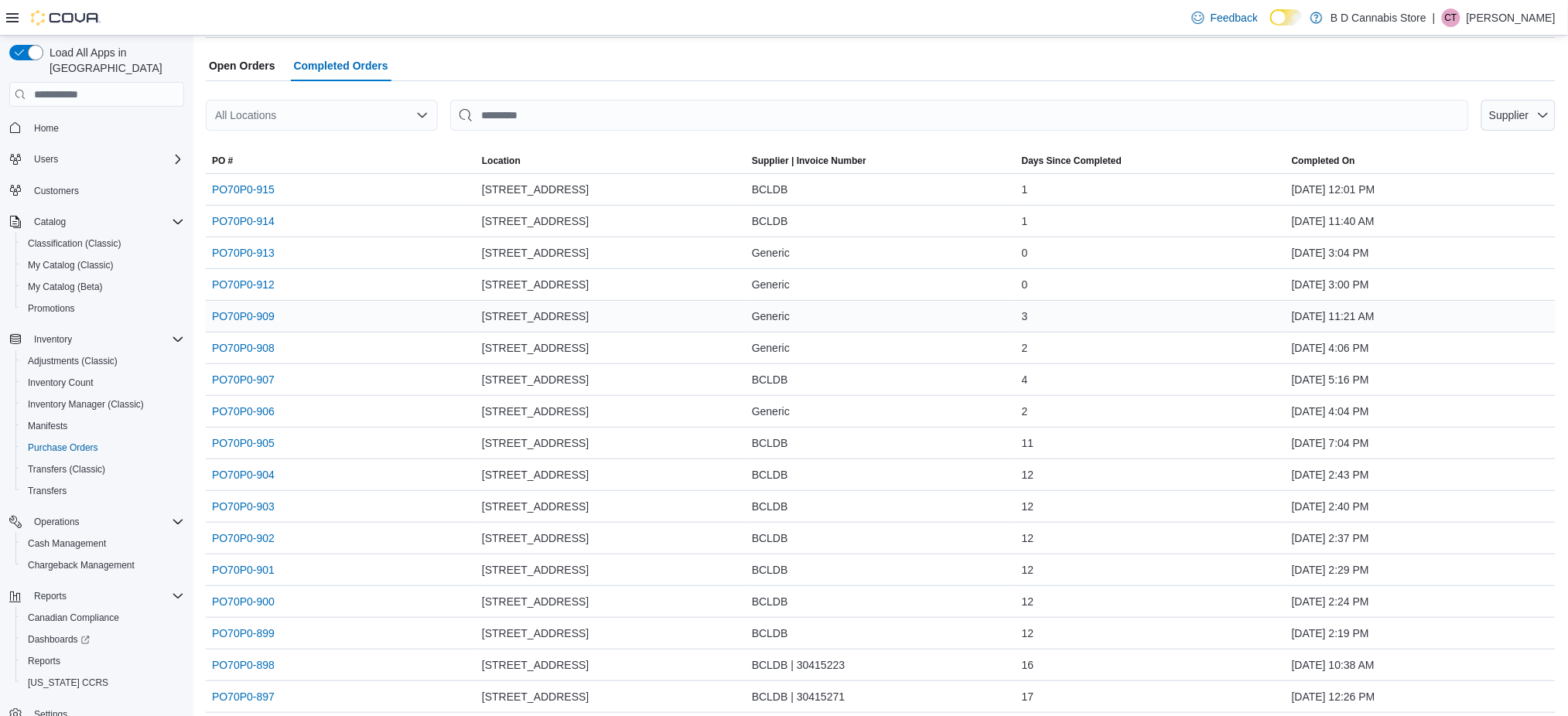
scroll to position [103, 0]
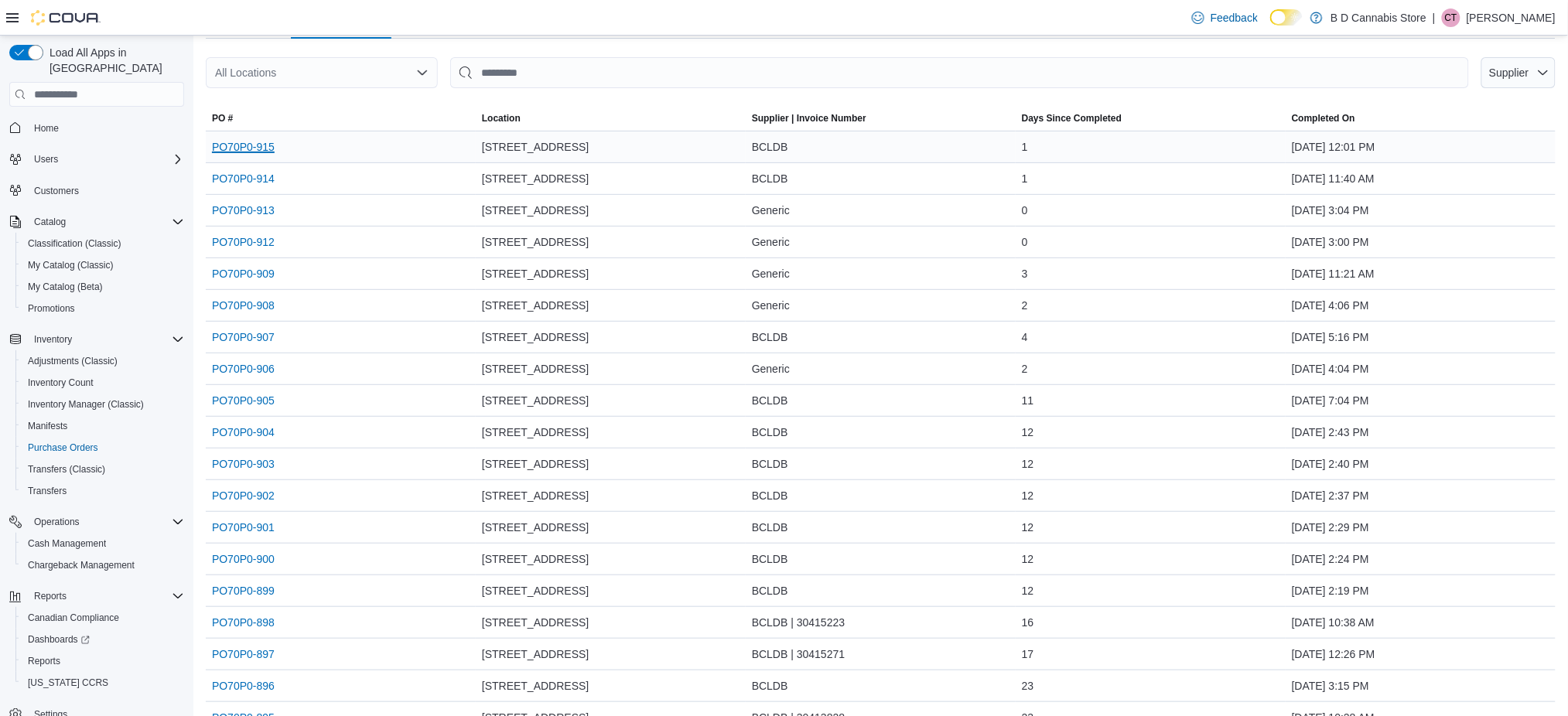
click at [260, 144] on link "PO70P0-915" at bounding box center [243, 147] width 63 height 18
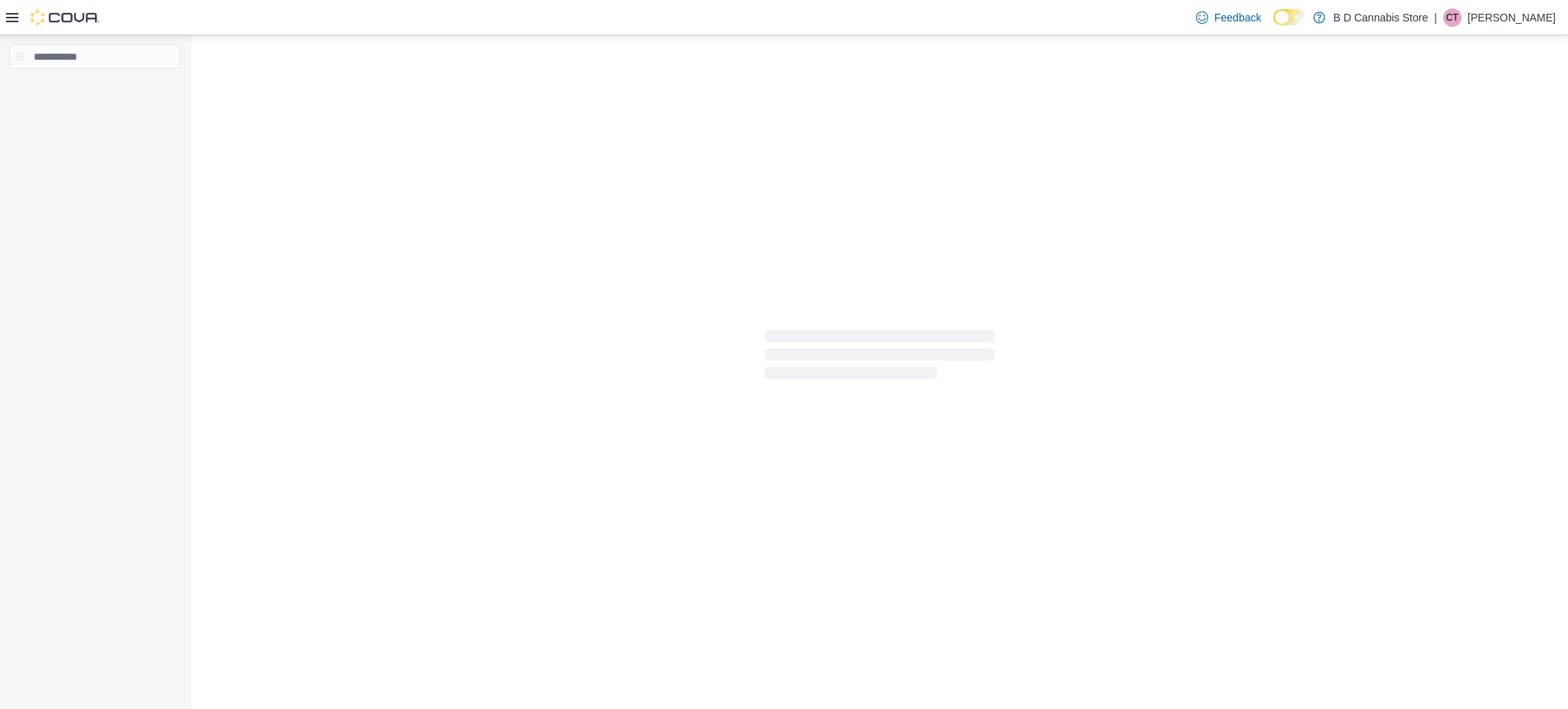
click at [1500, 9] on p "[PERSON_NAME]" at bounding box center [1512, 17] width 88 height 18
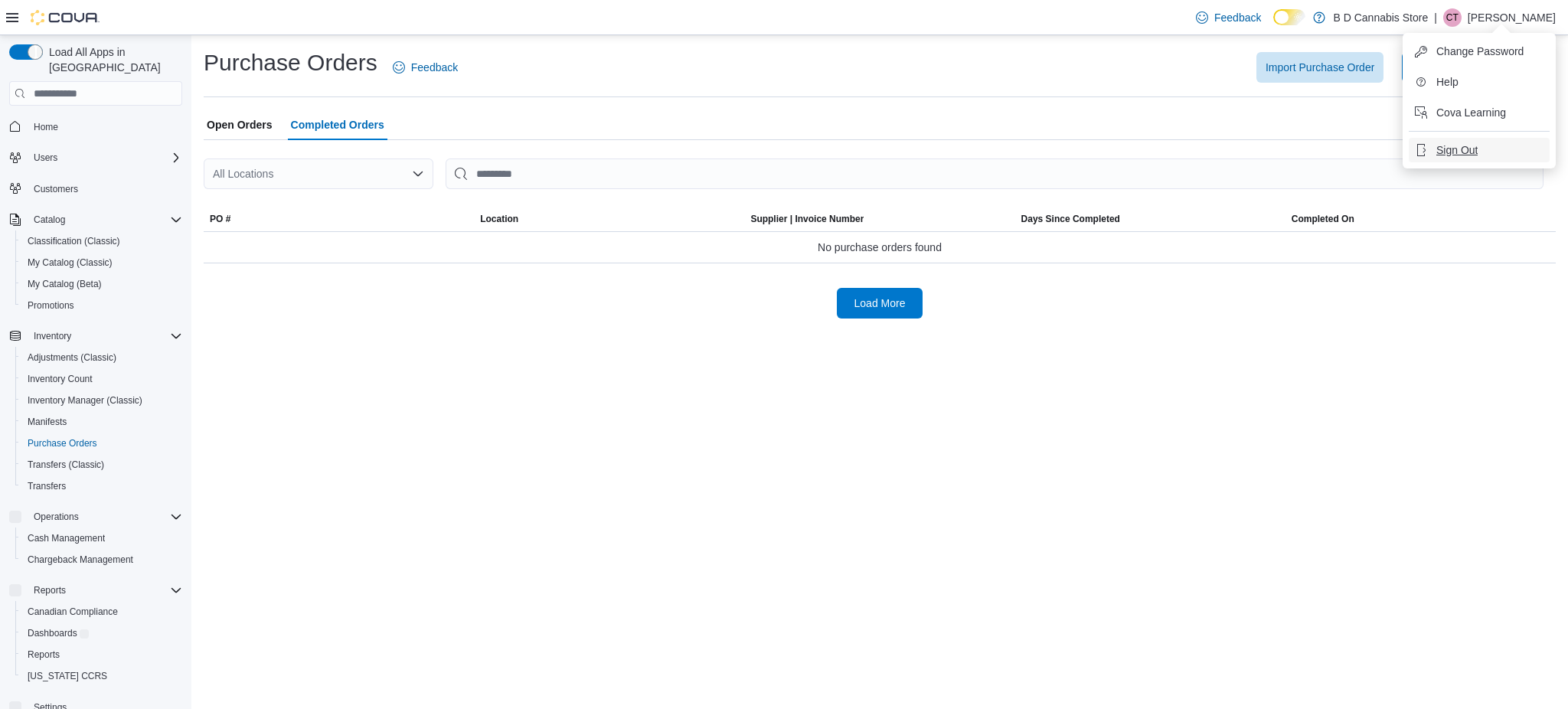
click at [1468, 153] on span "Sign Out" at bounding box center [1457, 150] width 42 height 15
